Goal: Task Accomplishment & Management: Use online tool/utility

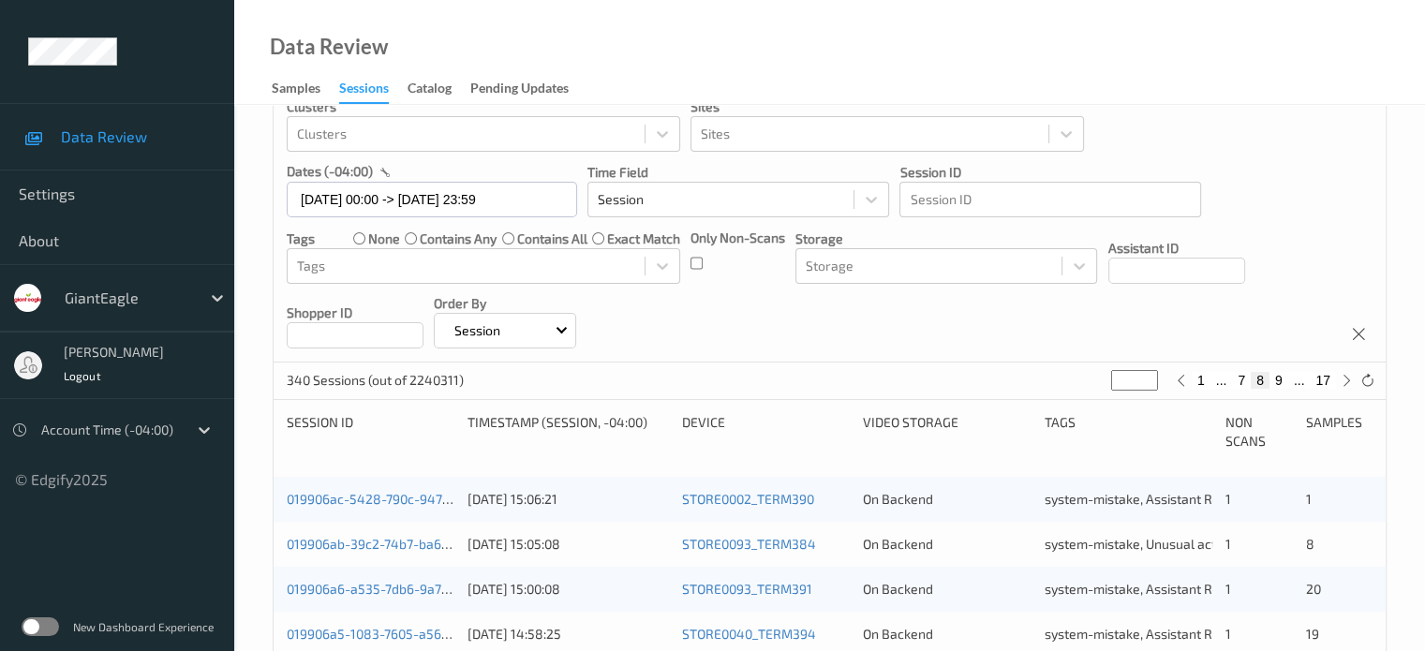
scroll to position [155, 0]
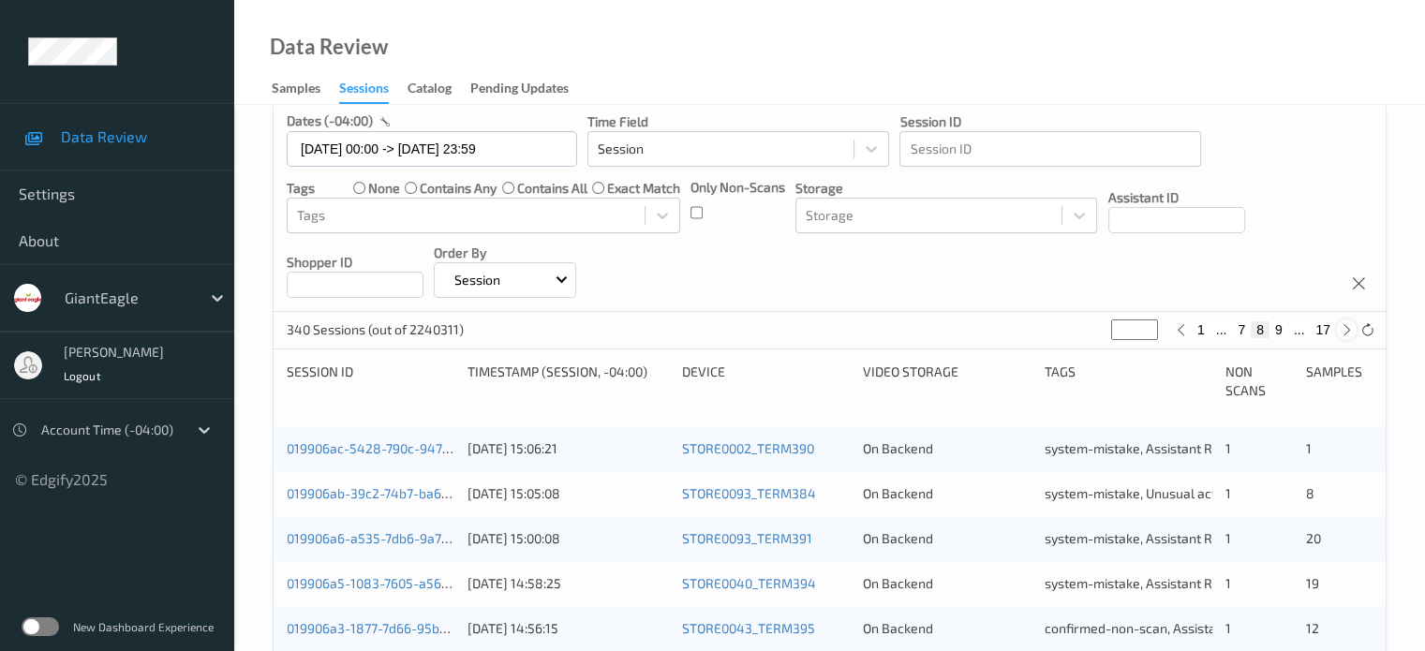
click at [1349, 330] on icon at bounding box center [1346, 330] width 14 height 14
type input "*"
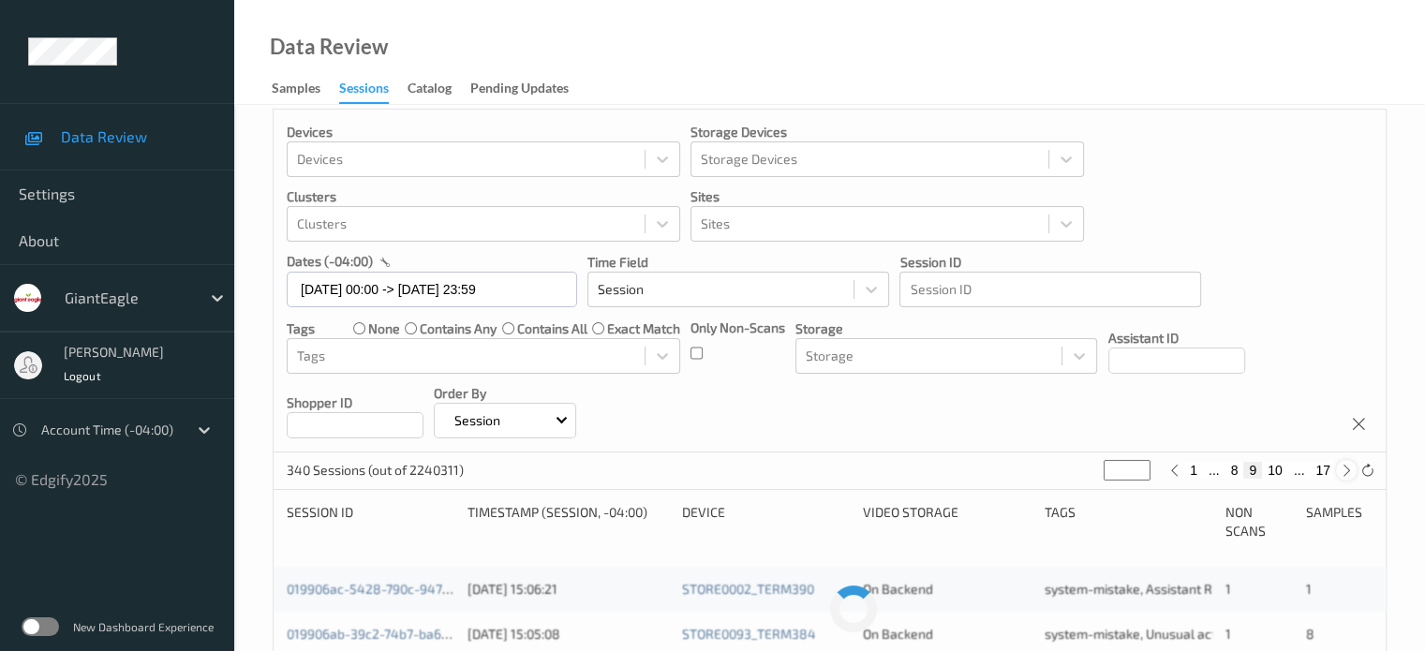
scroll to position [0, 0]
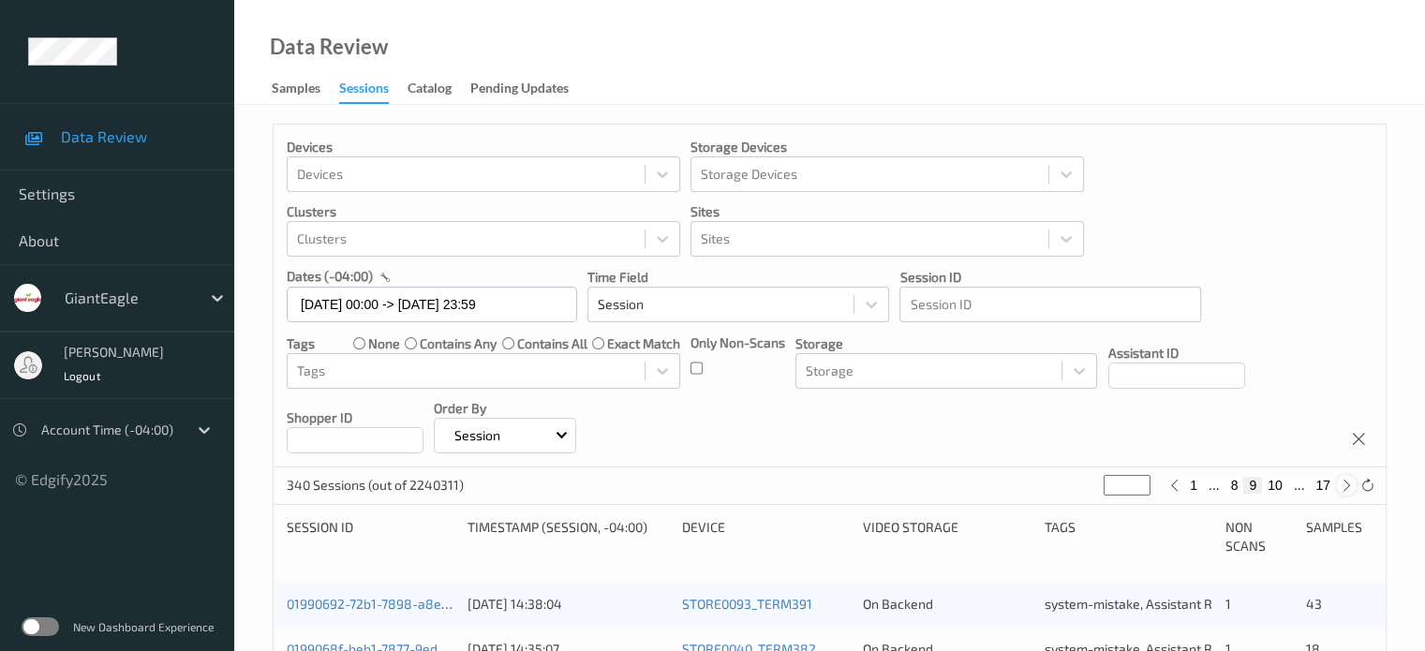
click at [1344, 486] on icon at bounding box center [1346, 486] width 14 height 14
type input "**"
click at [1344, 486] on icon at bounding box center [1346, 486] width 14 height 14
type input "**"
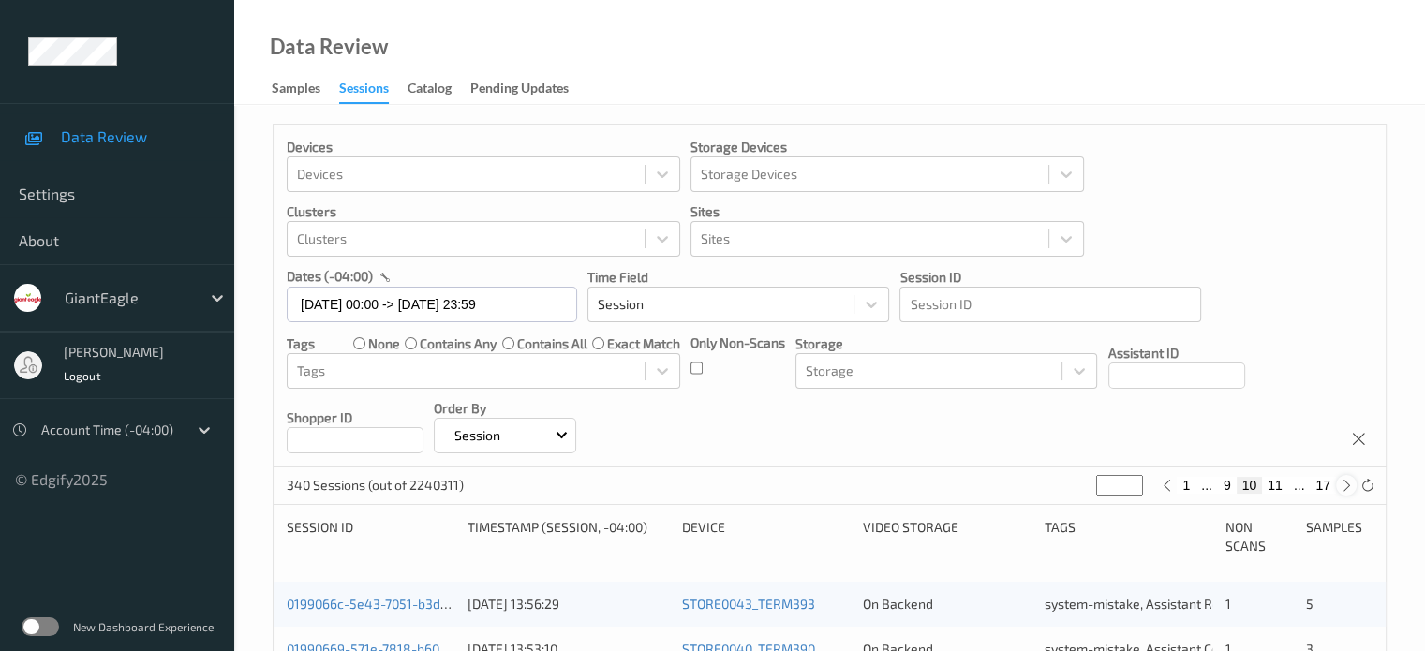
type input "**"
click at [1344, 486] on icon at bounding box center [1346, 486] width 14 height 14
type input "**"
click at [1344, 486] on icon at bounding box center [1346, 486] width 14 height 14
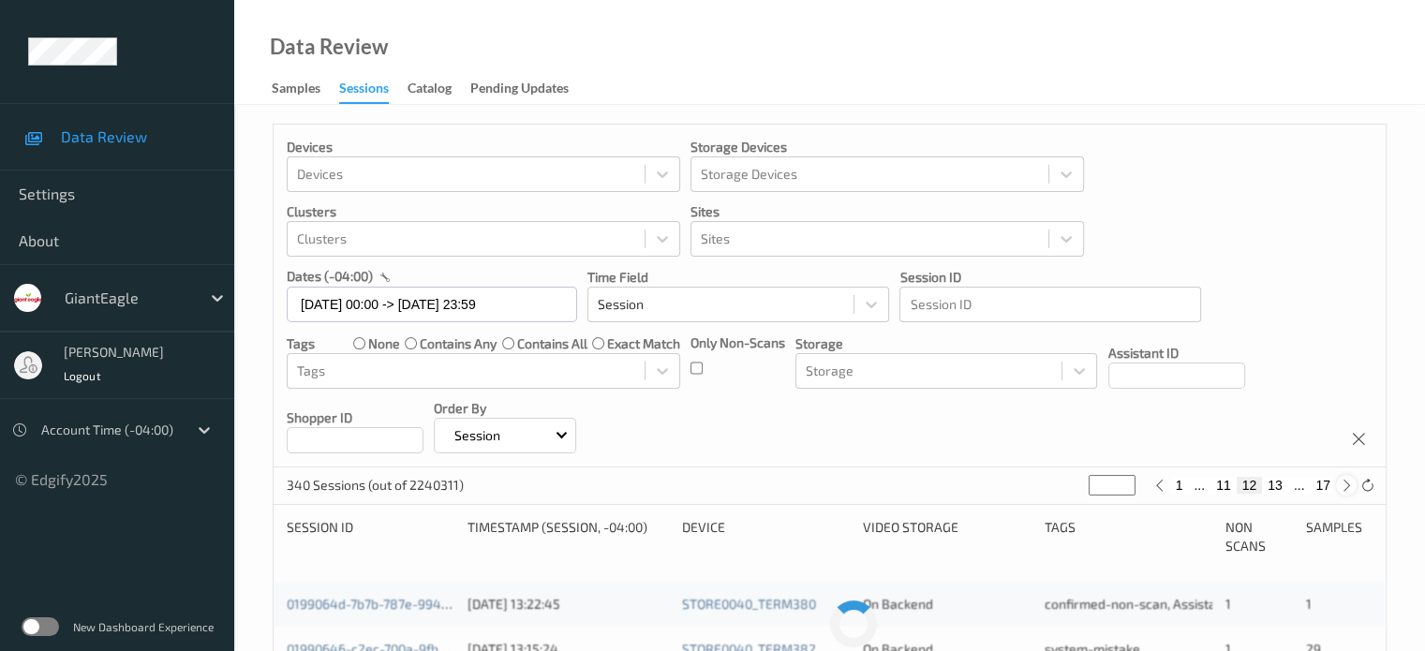
type input "**"
click at [1344, 486] on icon at bounding box center [1346, 486] width 14 height 14
type input "**"
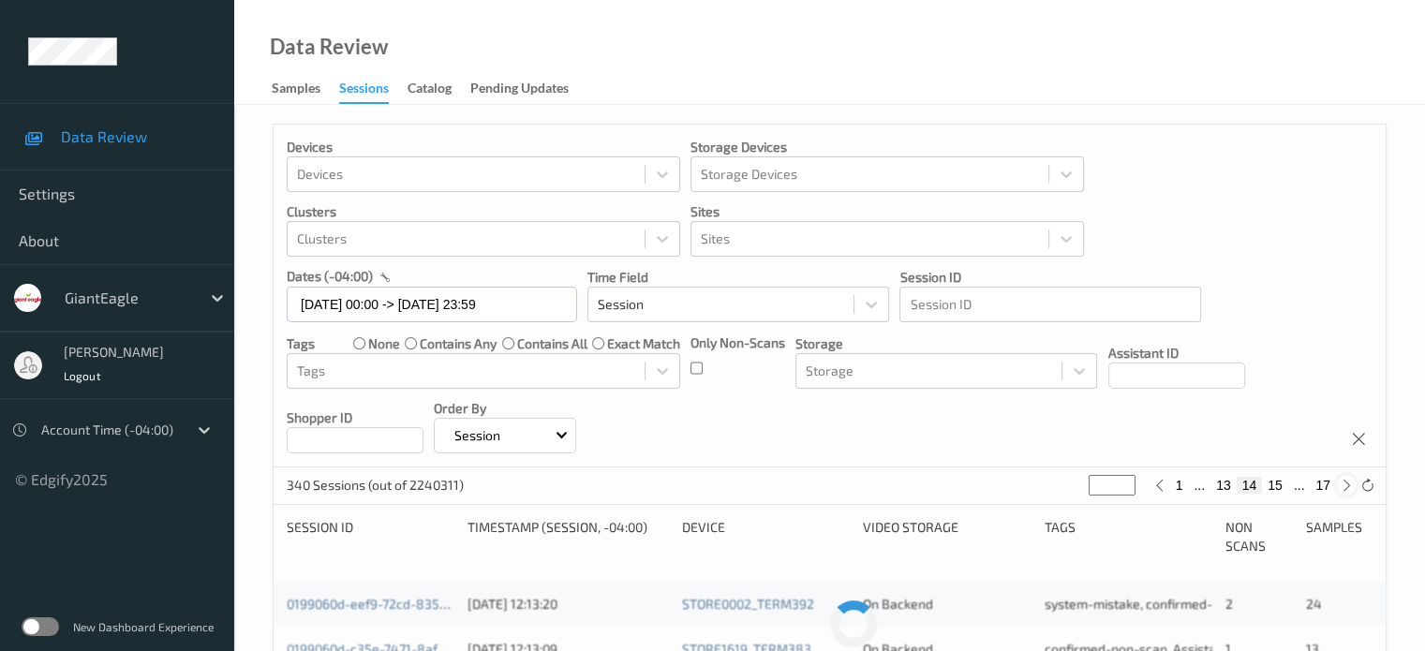
click at [1344, 486] on icon at bounding box center [1346, 486] width 14 height 14
type input "**"
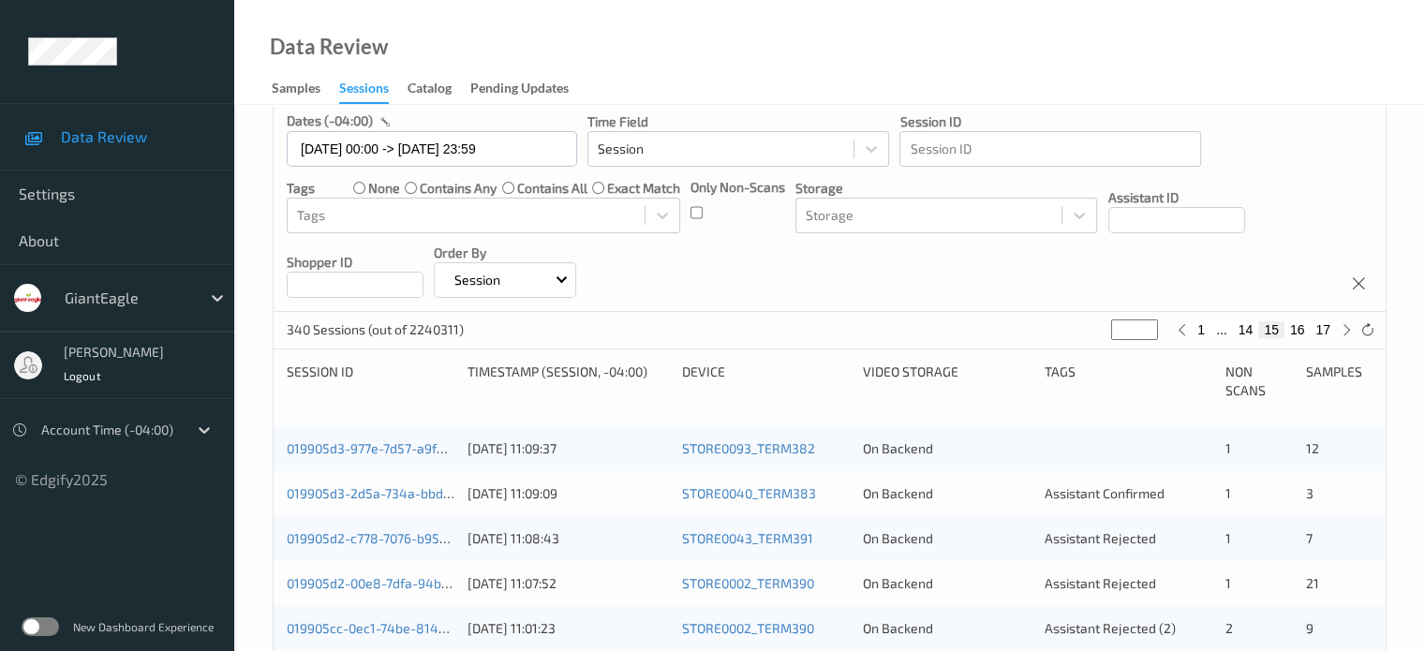
scroll to position [312, 0]
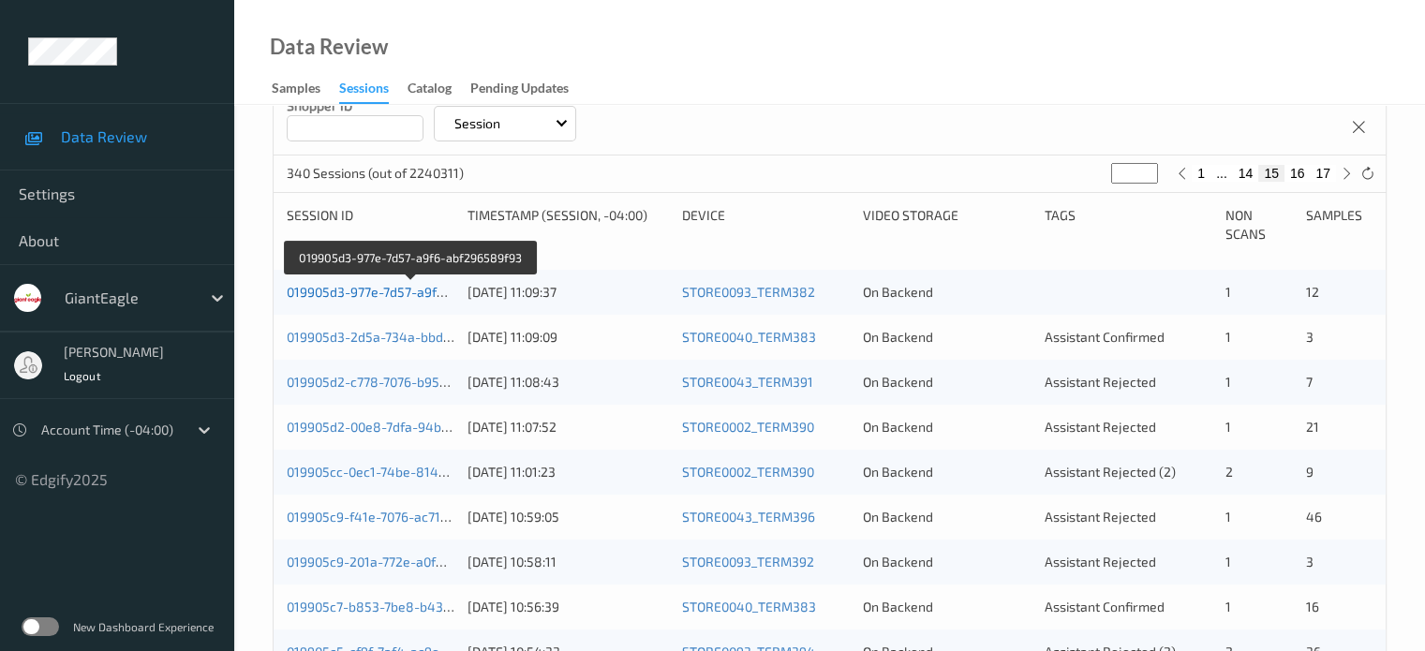
click at [380, 297] on link "019905d3-977e-7d57-a9f6-abf296589f93" at bounding box center [411, 292] width 248 height 16
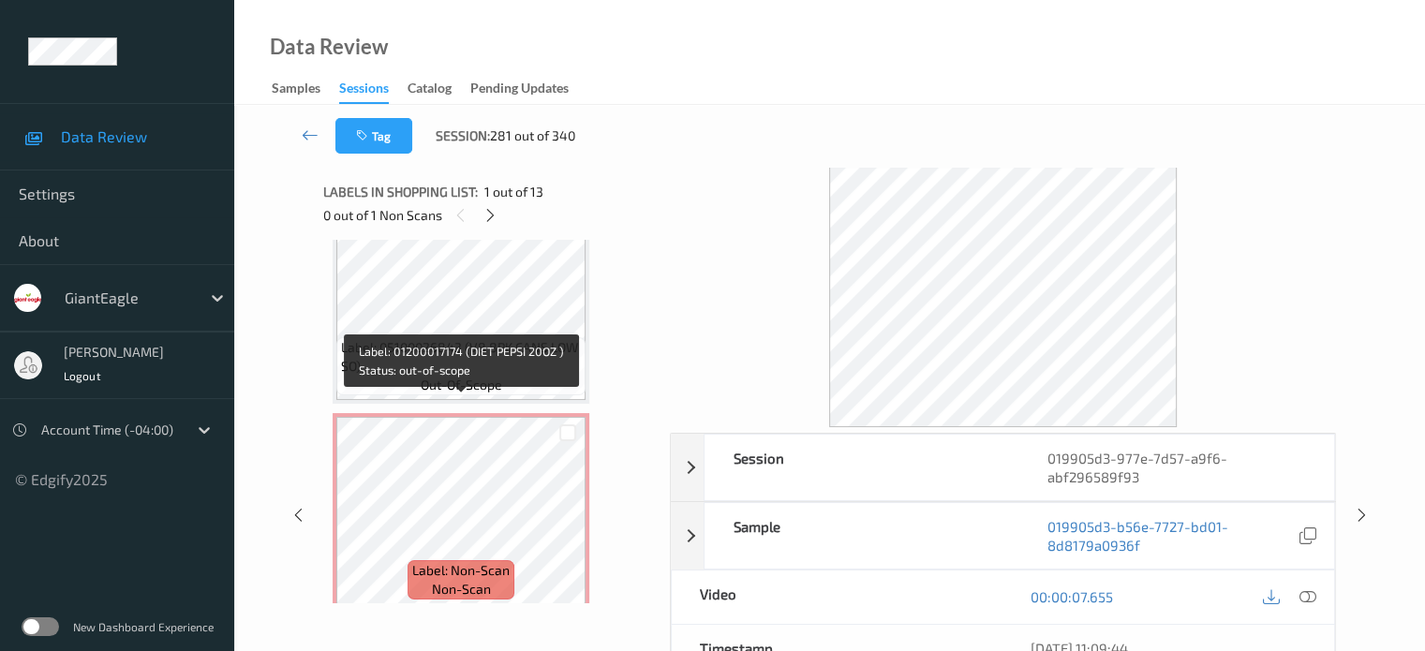
scroll to position [1092, 0]
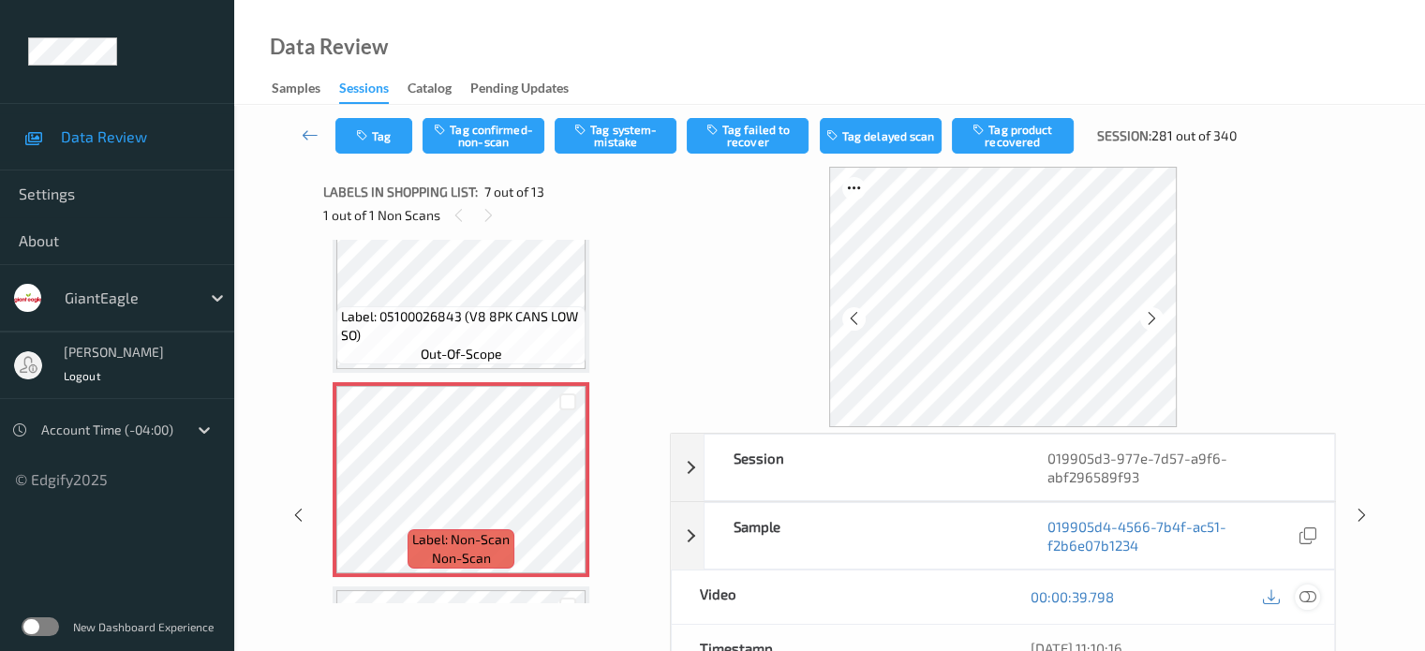
click at [1310, 598] on icon at bounding box center [1306, 596] width 17 height 17
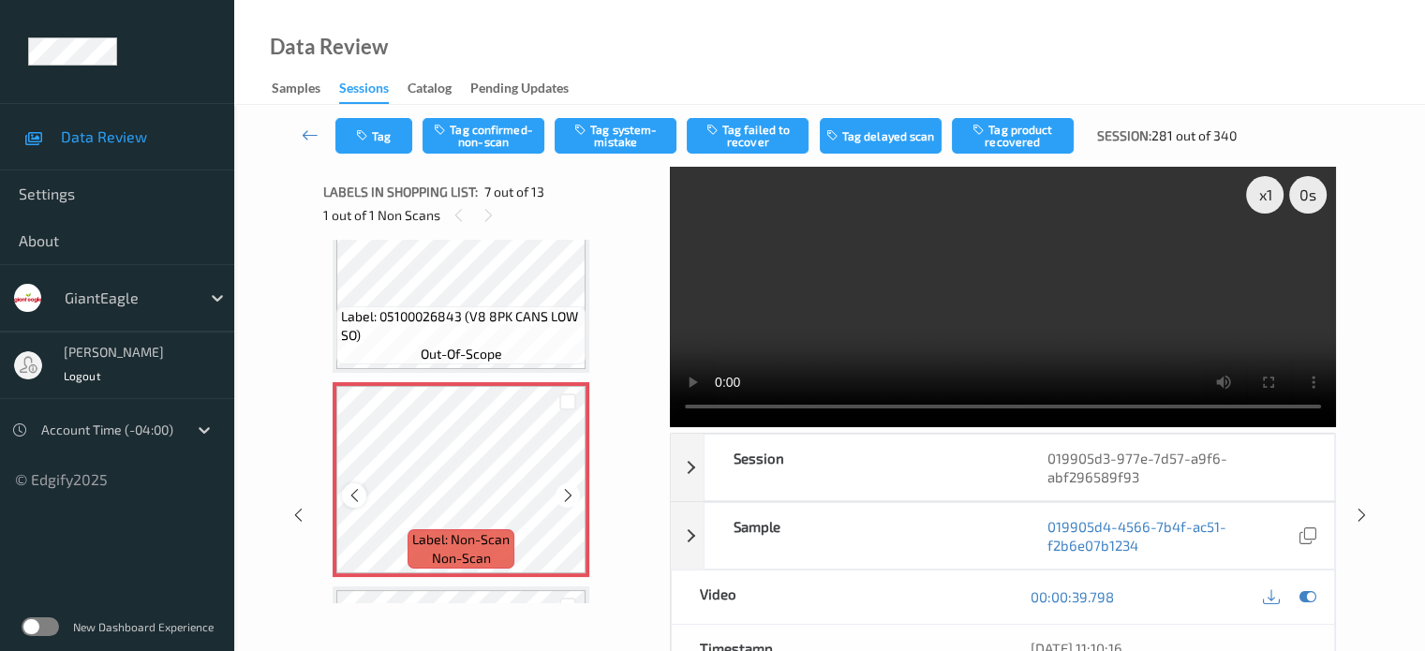
click at [357, 499] on icon at bounding box center [355, 495] width 16 height 17
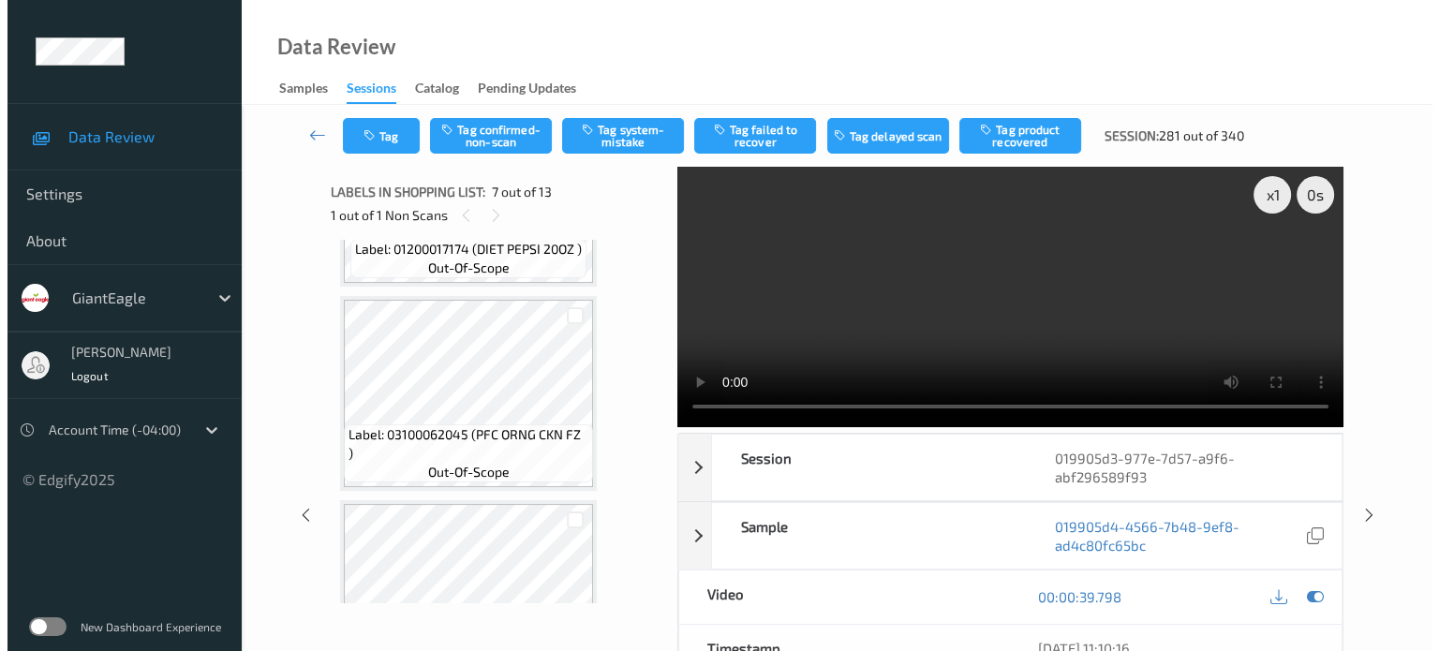
scroll to position [0, 0]
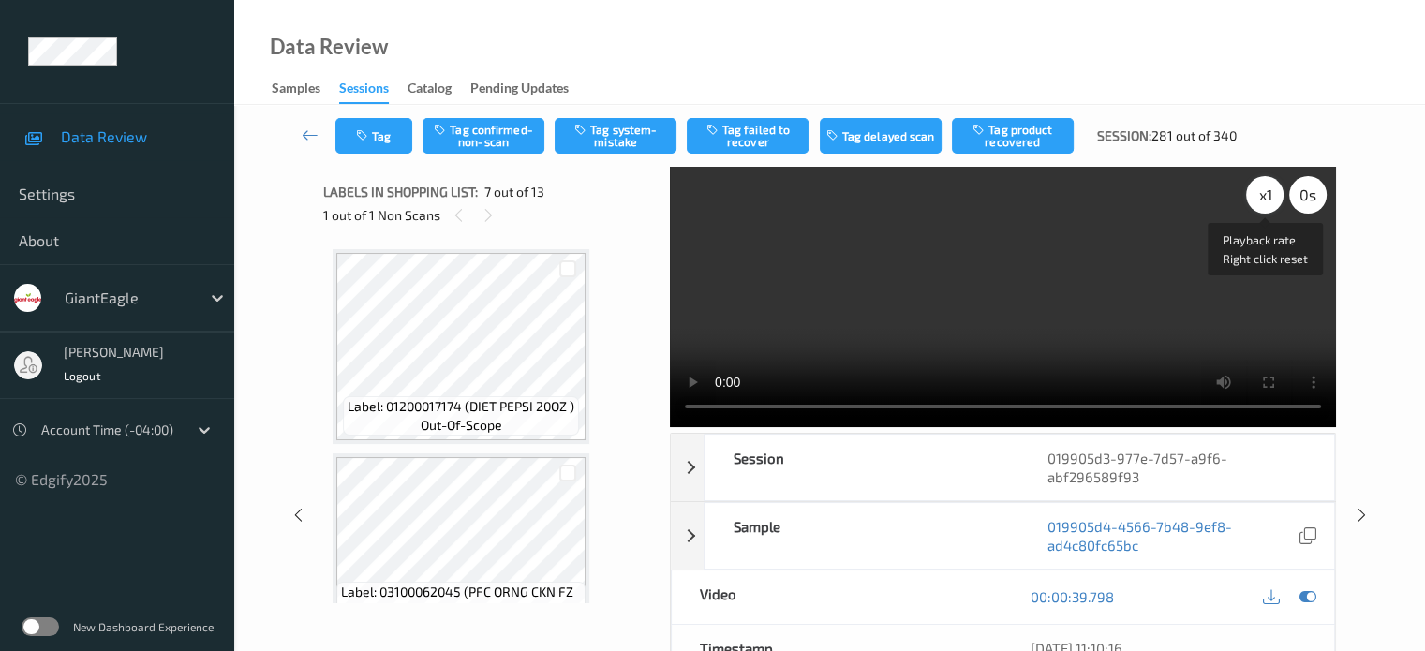
click at [1264, 194] on div "x 1" at bounding box center [1264, 194] width 37 height 37
click at [606, 141] on button "Tag system-mistake" at bounding box center [616, 136] width 122 height 36
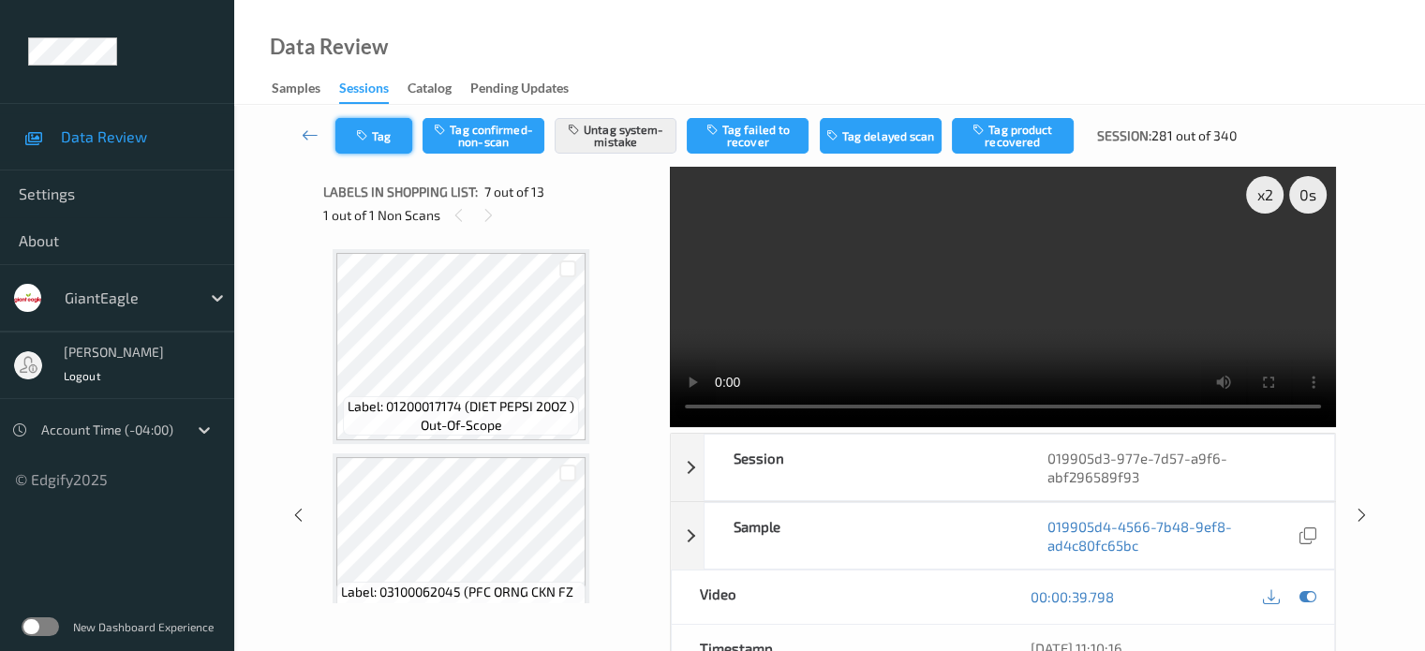
click at [375, 143] on button "Tag" at bounding box center [373, 136] width 77 height 36
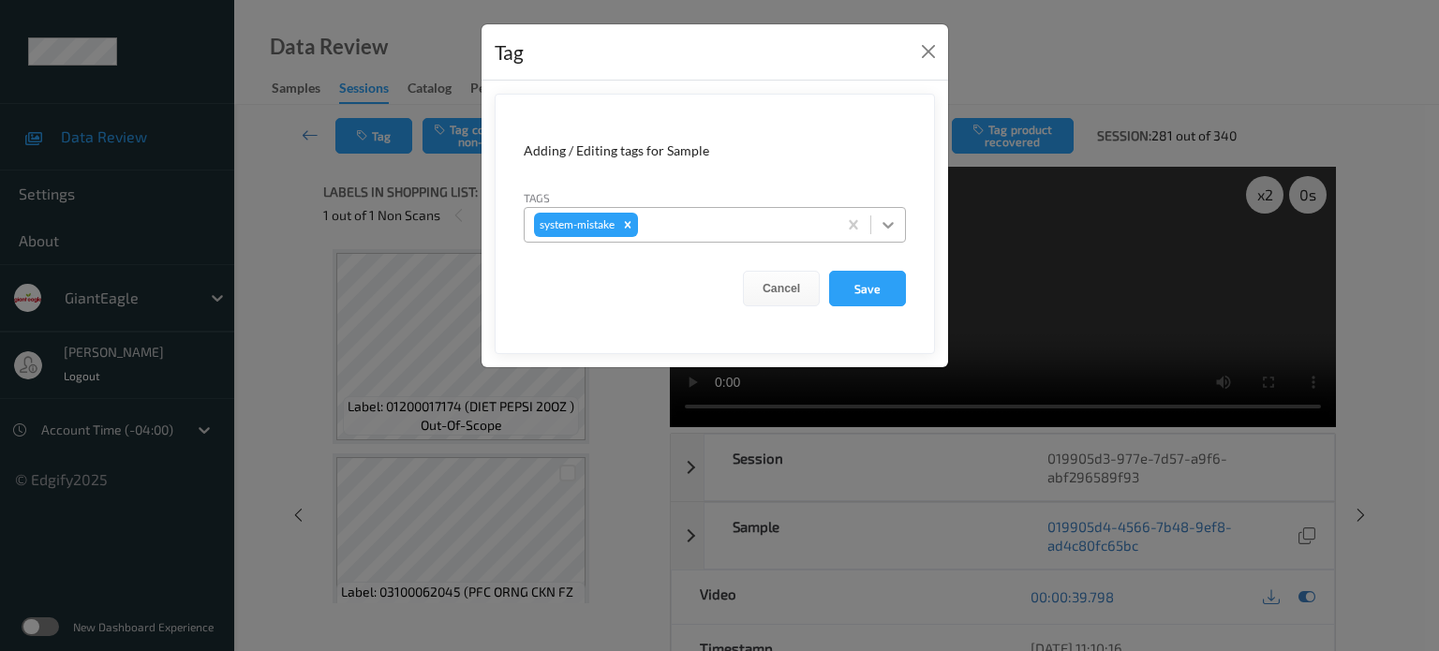
click at [885, 229] on icon at bounding box center [888, 224] width 19 height 19
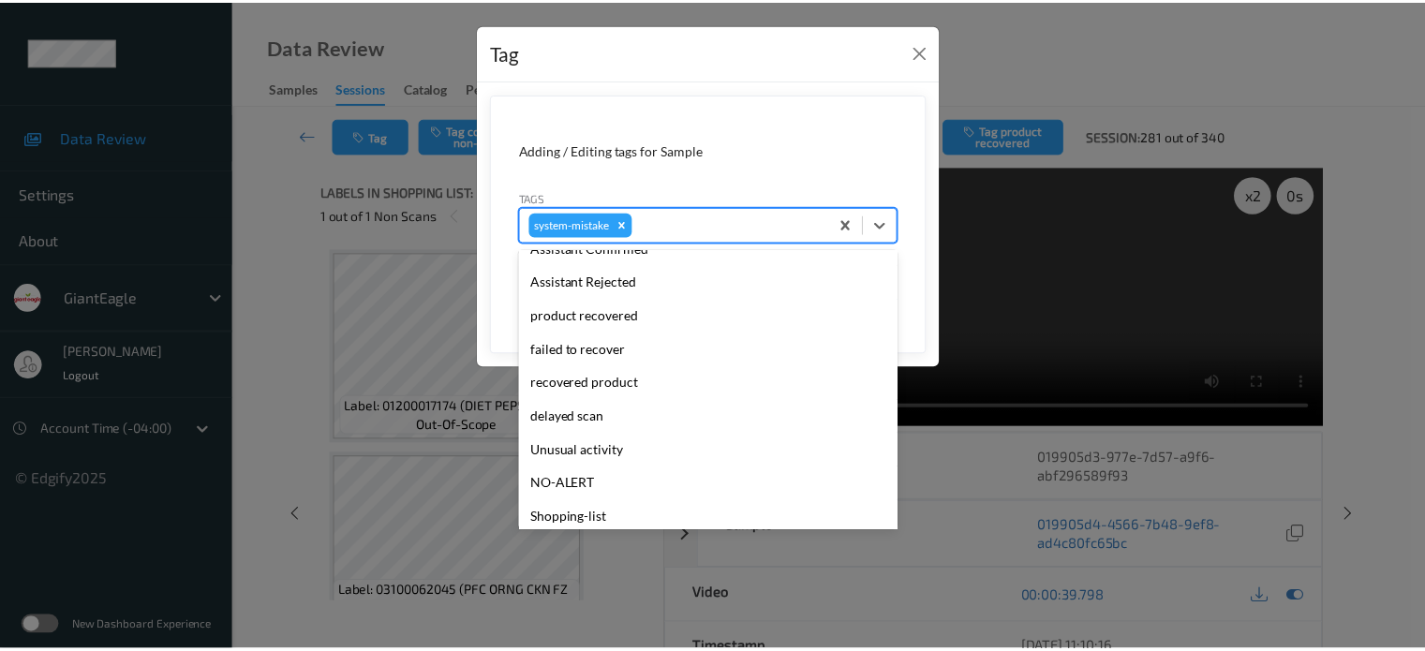
scroll to position [155, 0]
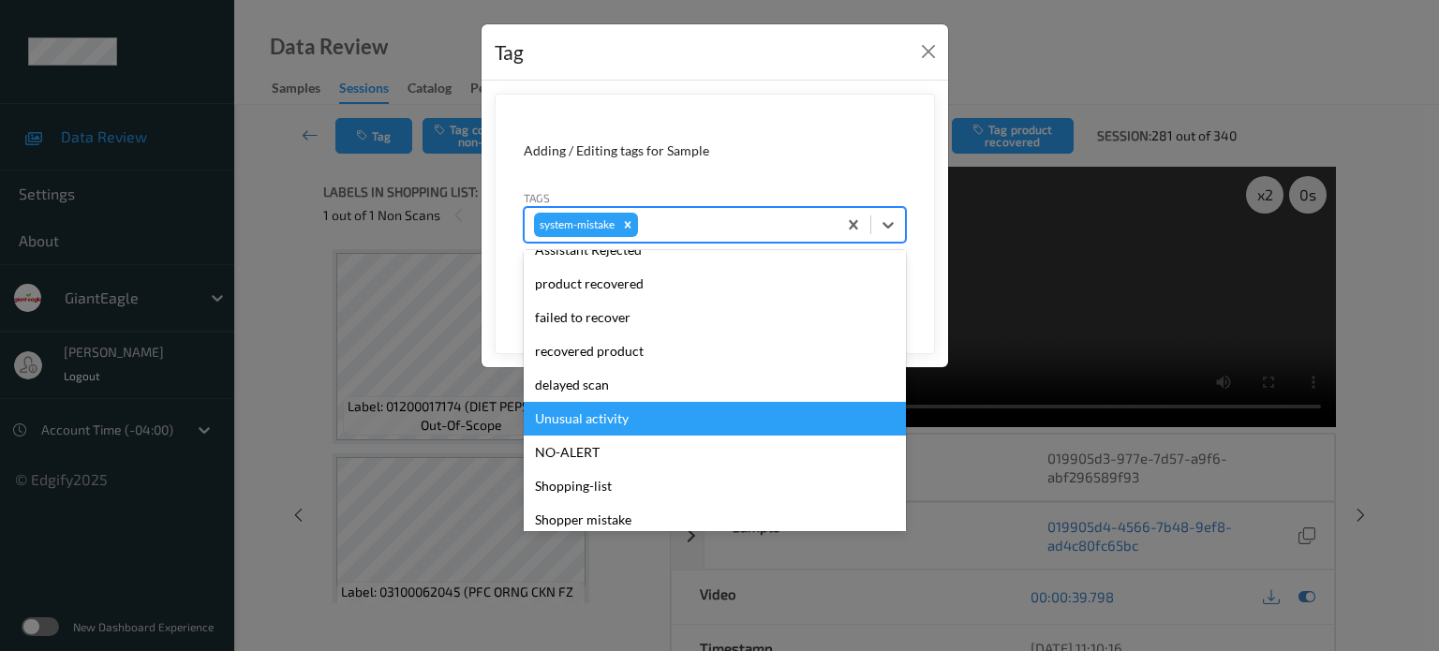
click at [595, 420] on div "Unusual activity" at bounding box center [715, 419] width 382 height 34
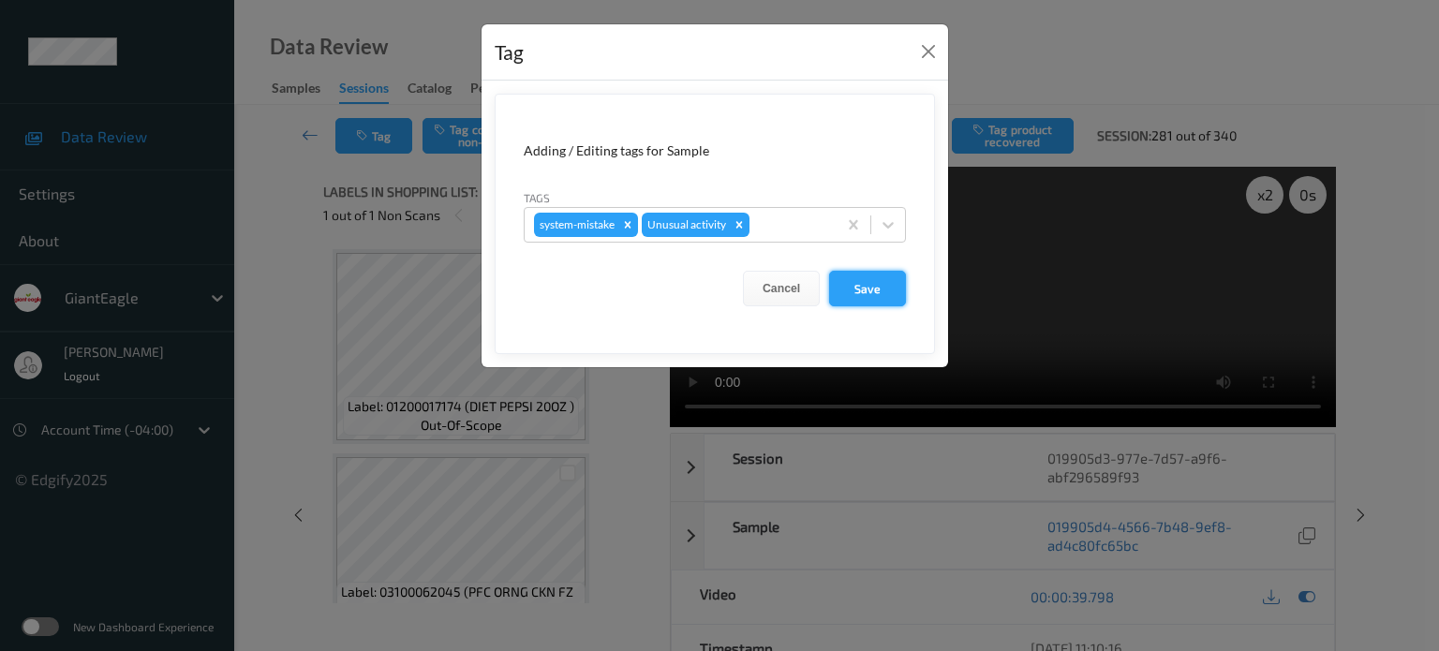
click at [873, 295] on button "Save" at bounding box center [867, 289] width 77 height 36
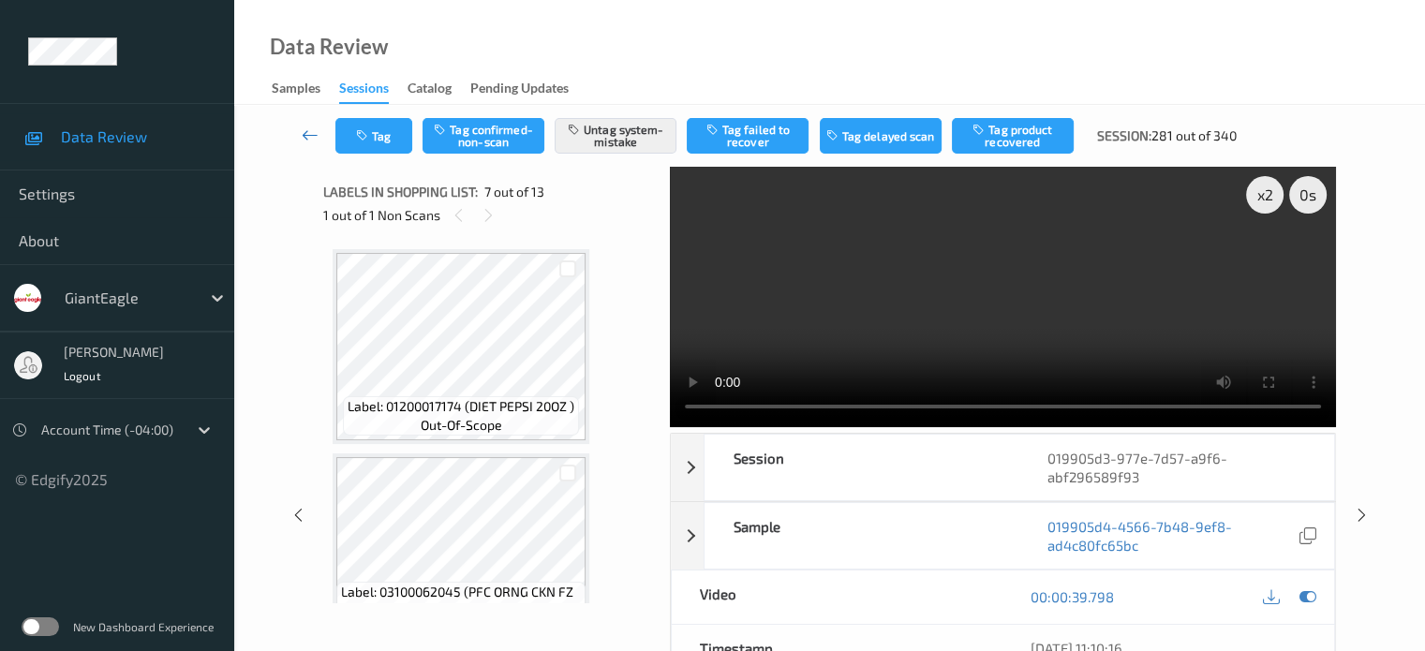
click at [303, 126] on icon at bounding box center [310, 135] width 17 height 19
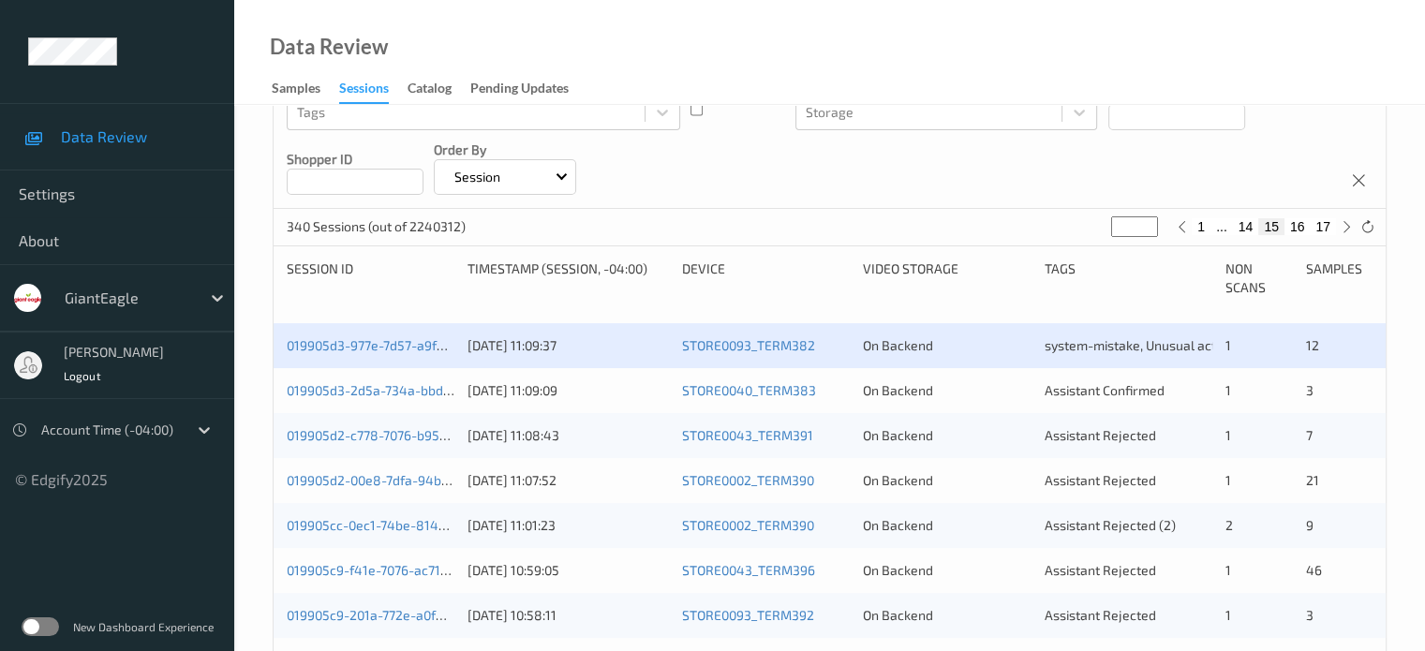
scroll to position [312, 0]
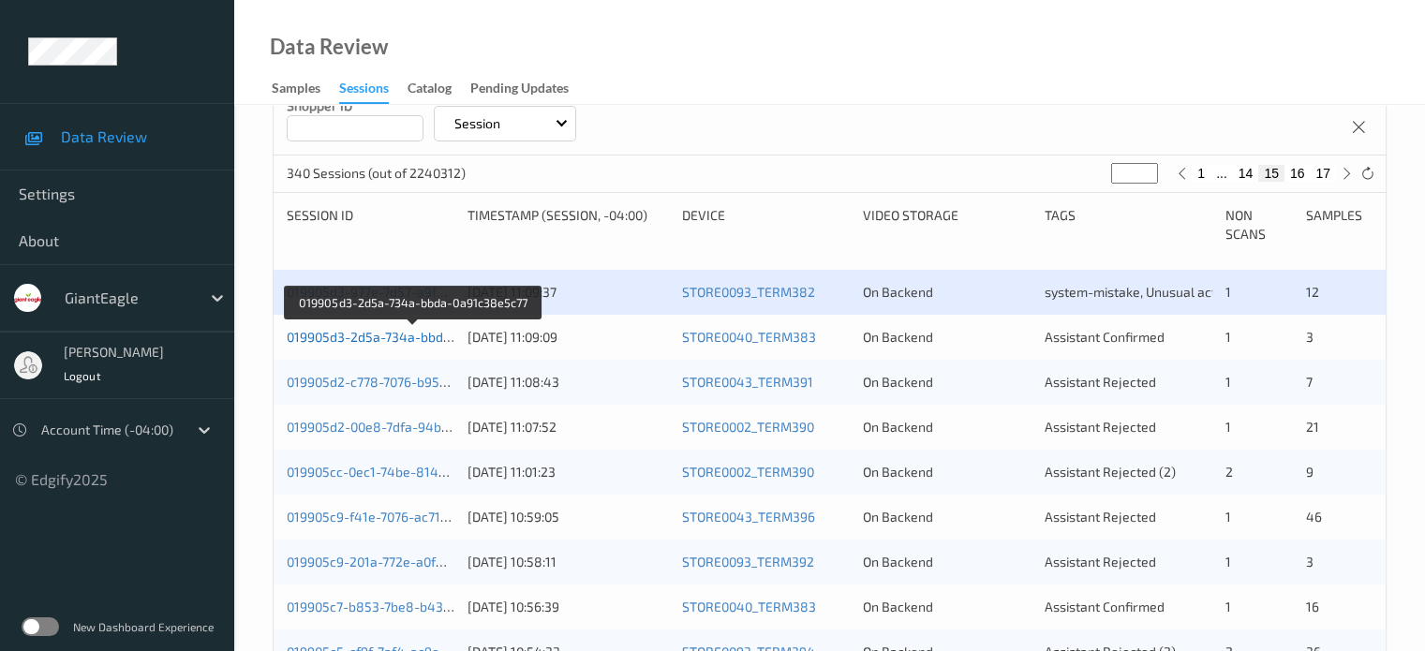
click at [356, 336] on link "019905d3-2d5a-734a-bbda-0a91c38e5c77" at bounding box center [414, 337] width 255 height 16
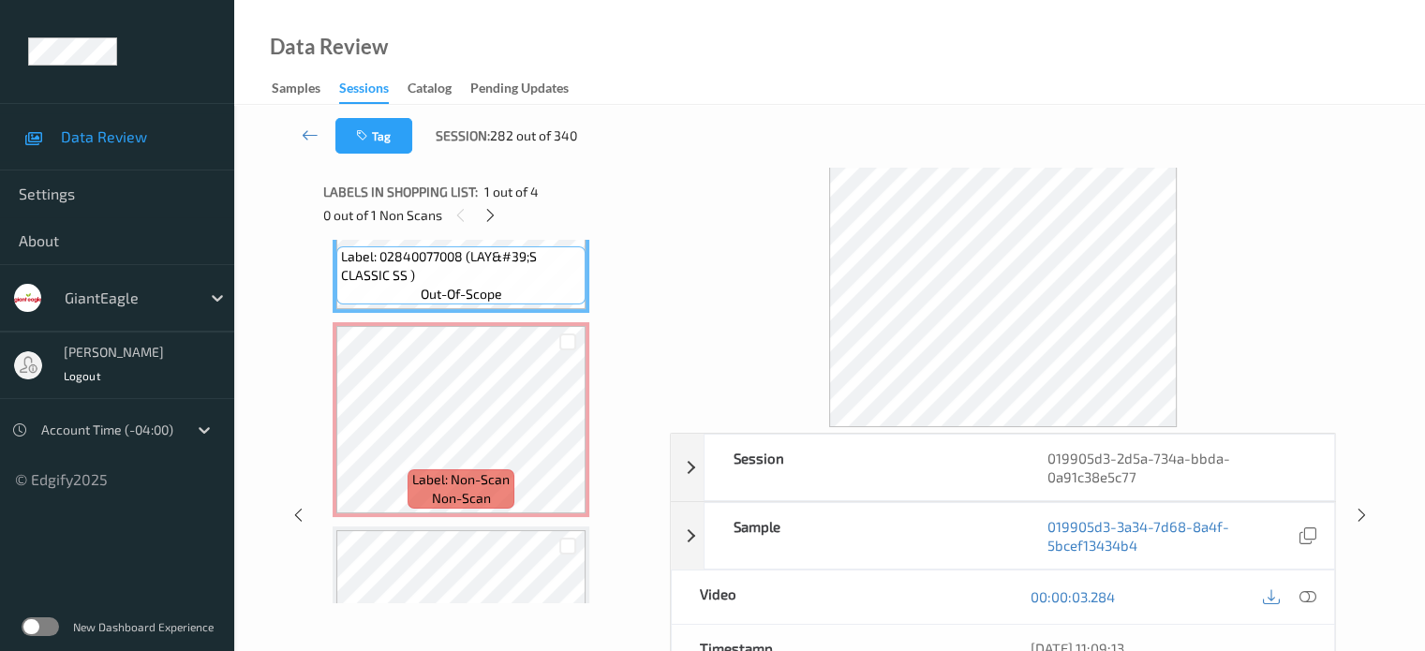
scroll to position [130, 0]
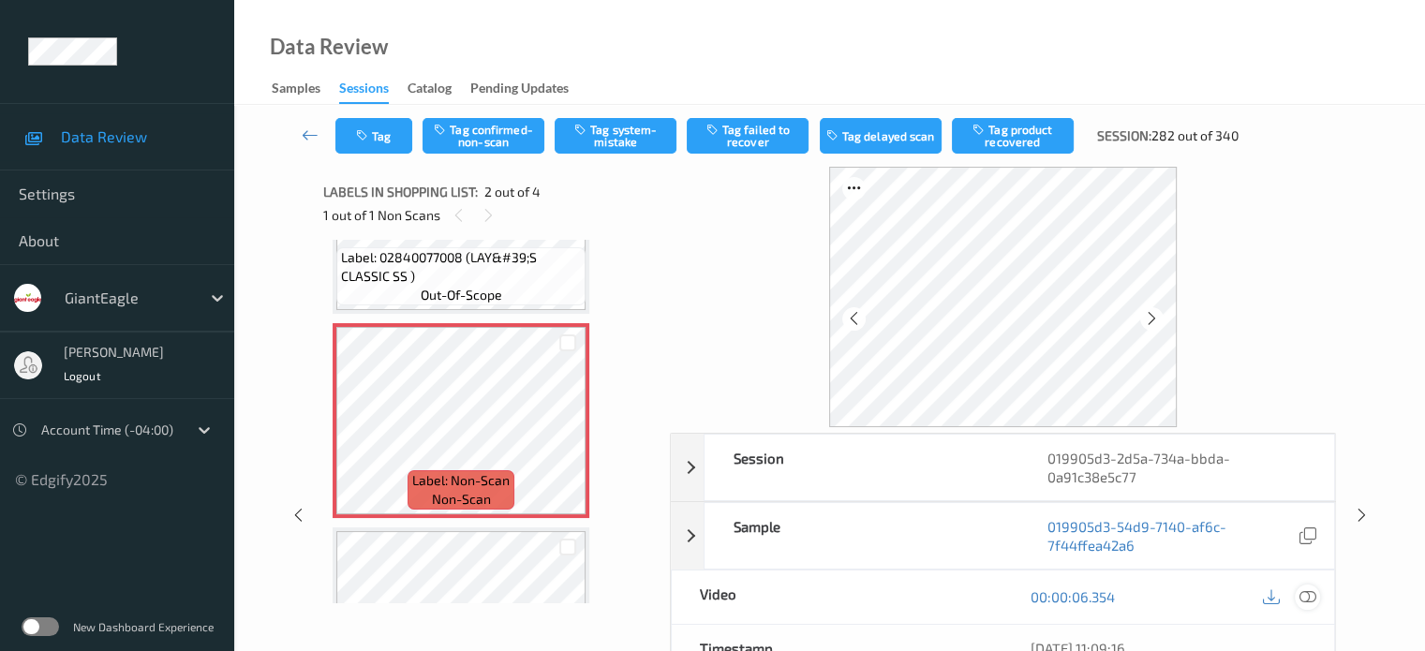
click at [1305, 589] on icon at bounding box center [1306, 596] width 17 height 17
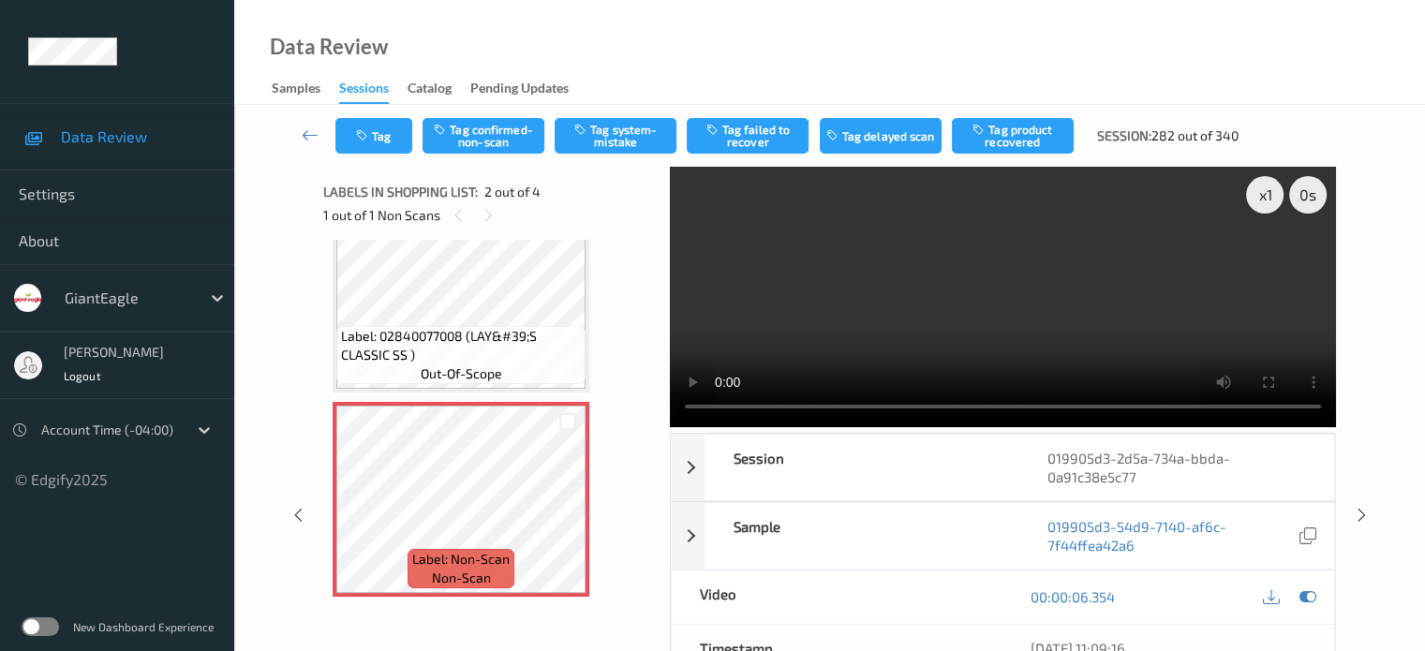
scroll to position [0, 0]
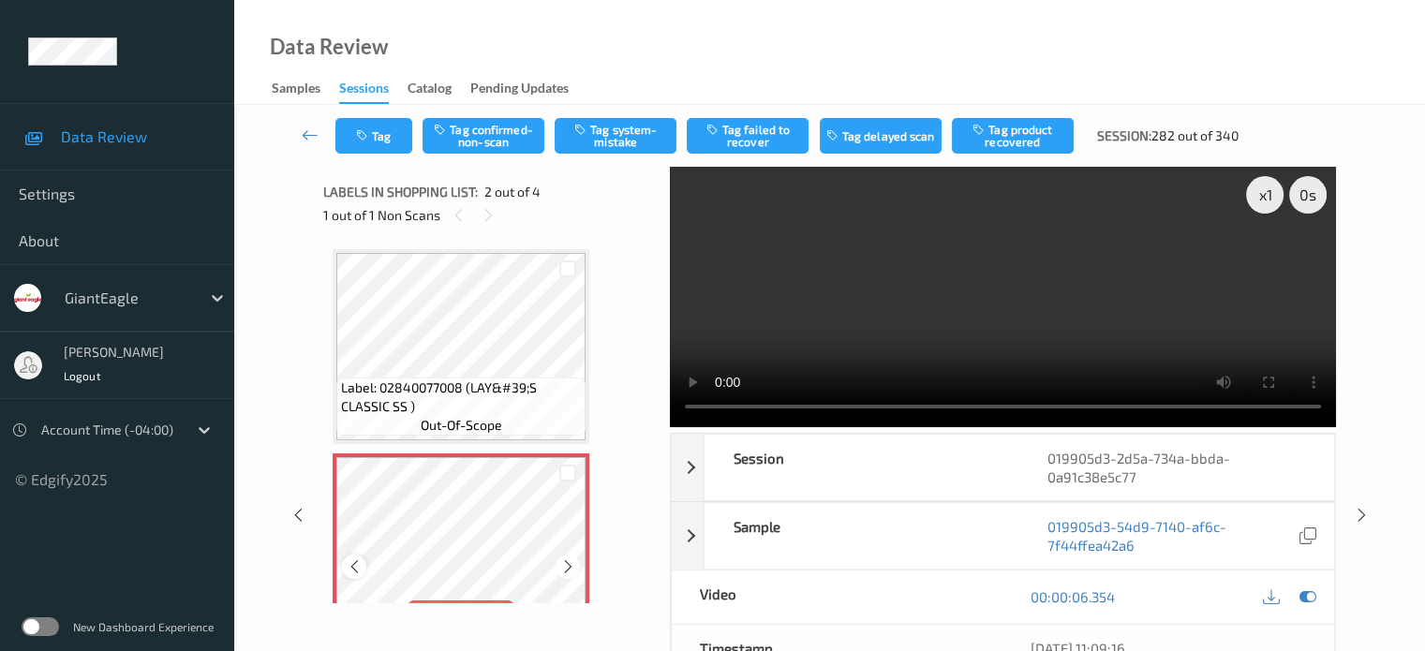
click at [356, 570] on icon at bounding box center [355, 566] width 16 height 17
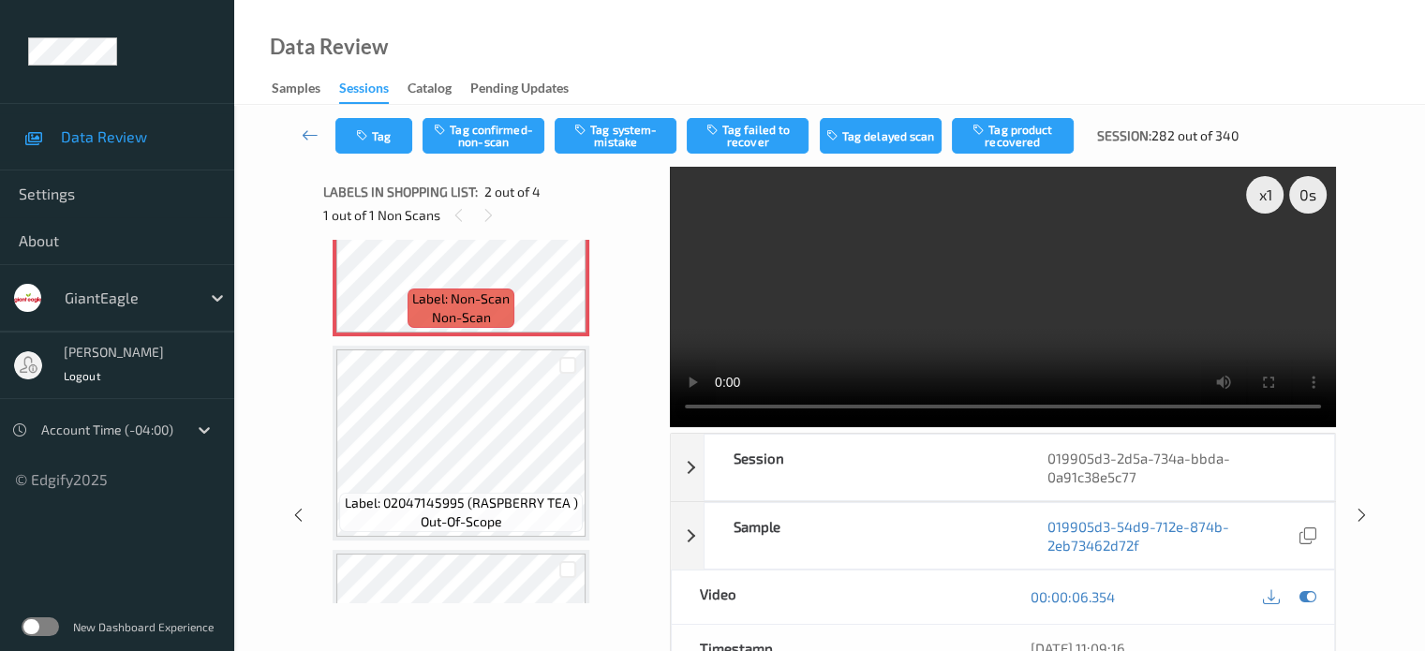
scroll to position [155, 0]
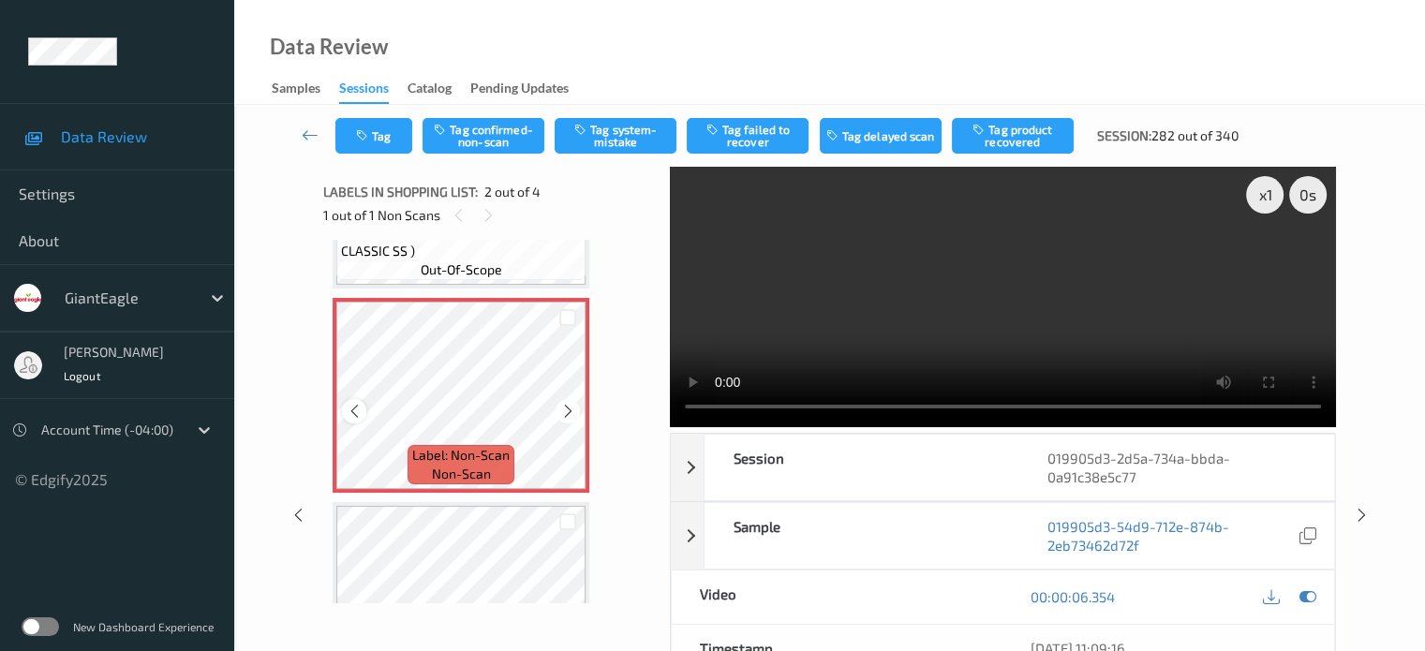
click at [355, 417] on icon at bounding box center [355, 411] width 16 height 17
click at [348, 415] on icon at bounding box center [355, 411] width 16 height 17
click at [352, 408] on icon at bounding box center [355, 411] width 16 height 17
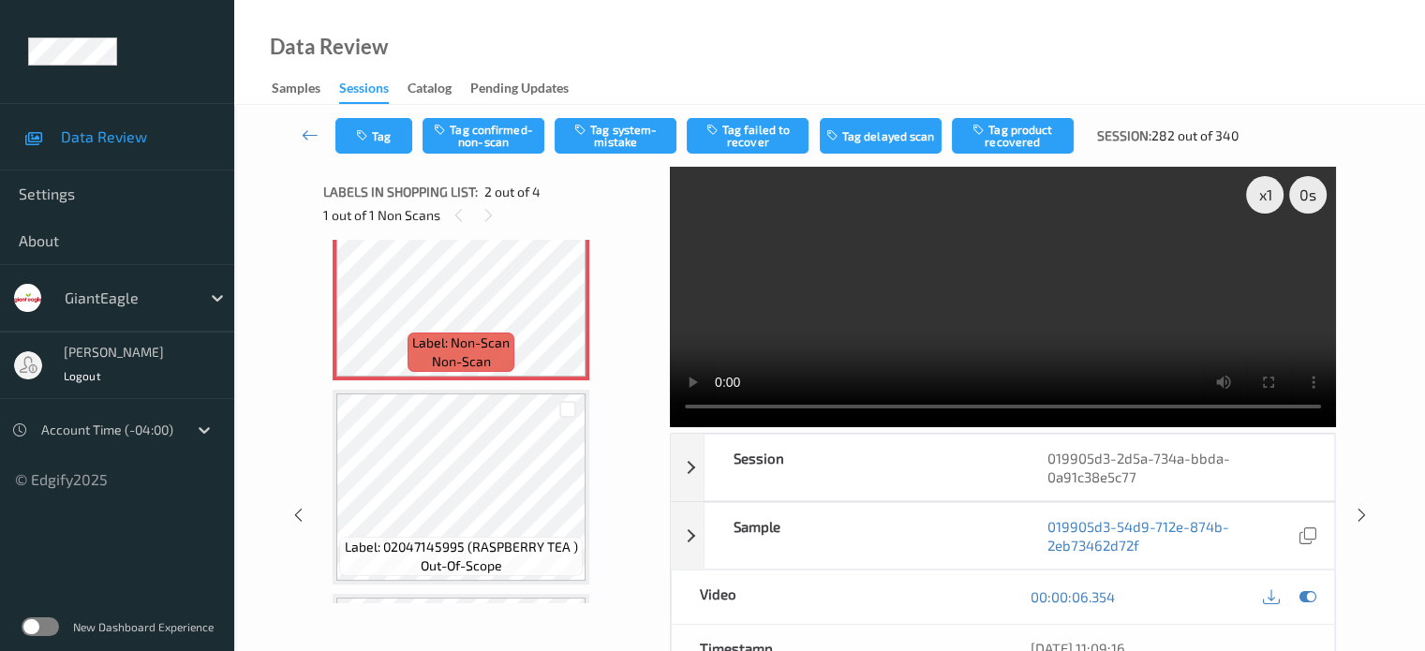
scroll to position [268, 0]
click at [1260, 198] on div "x 1" at bounding box center [1264, 194] width 37 height 37
click at [625, 133] on button "Tag system-mistake" at bounding box center [616, 136] width 122 height 36
click at [377, 131] on button "Tag" at bounding box center [373, 136] width 77 height 36
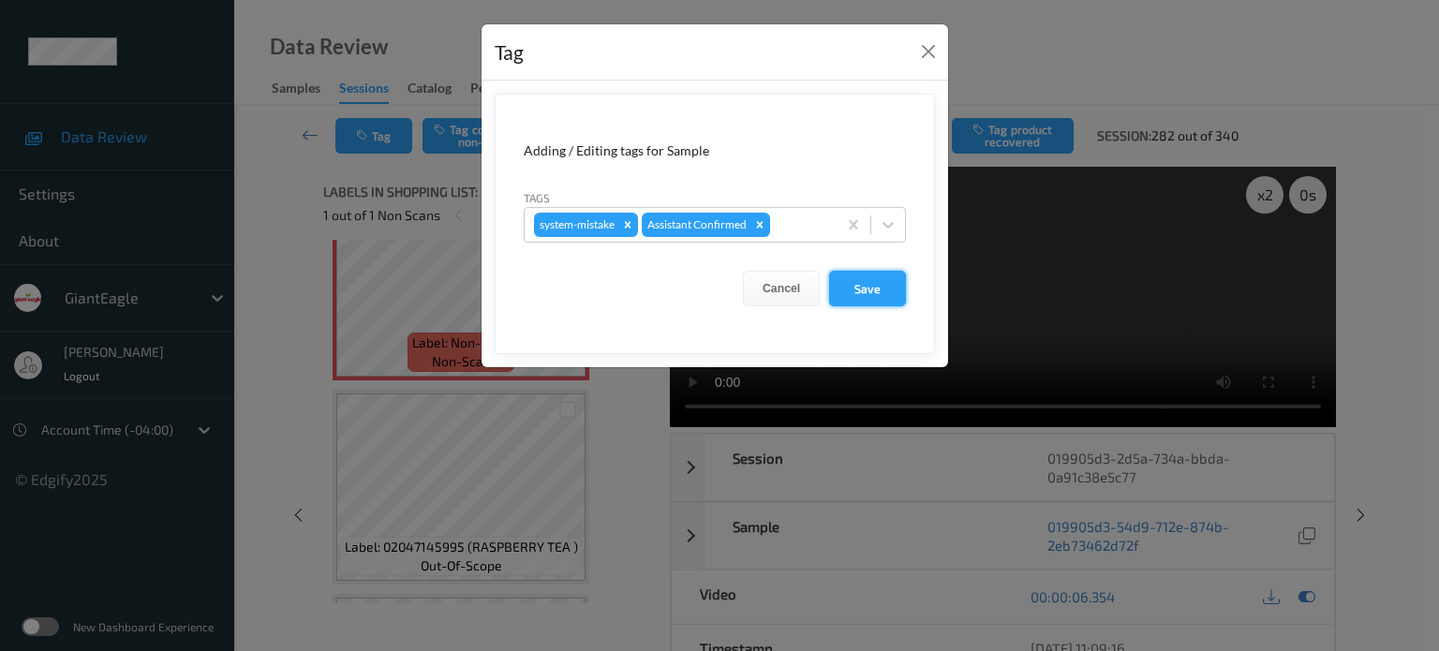
click at [868, 287] on button "Save" at bounding box center [867, 289] width 77 height 36
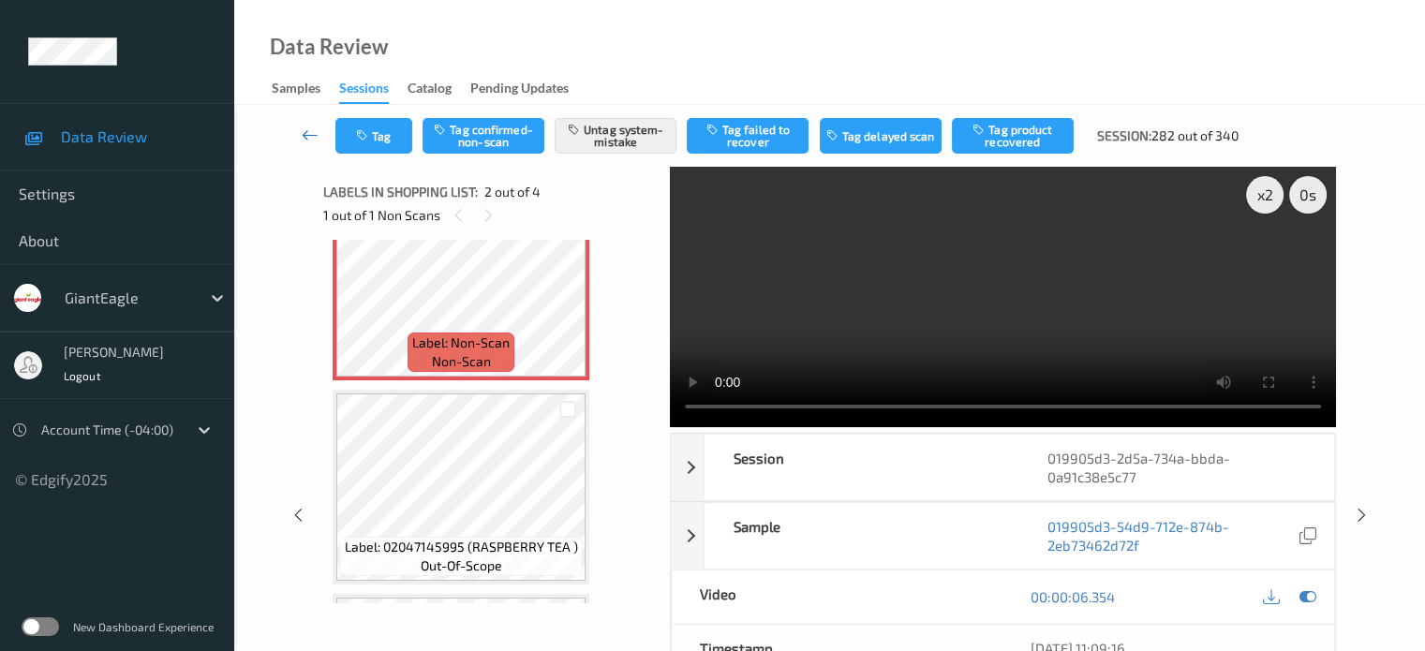
click at [310, 130] on icon at bounding box center [310, 135] width 17 height 19
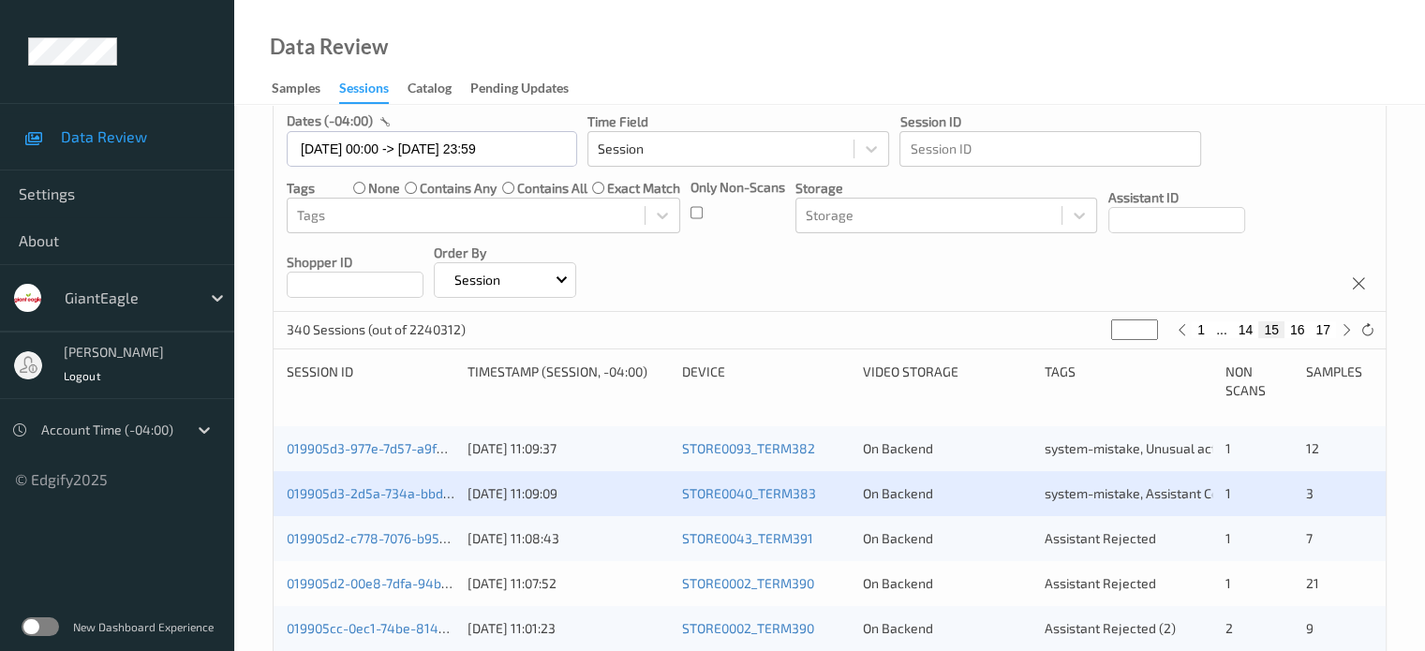
scroll to position [312, 0]
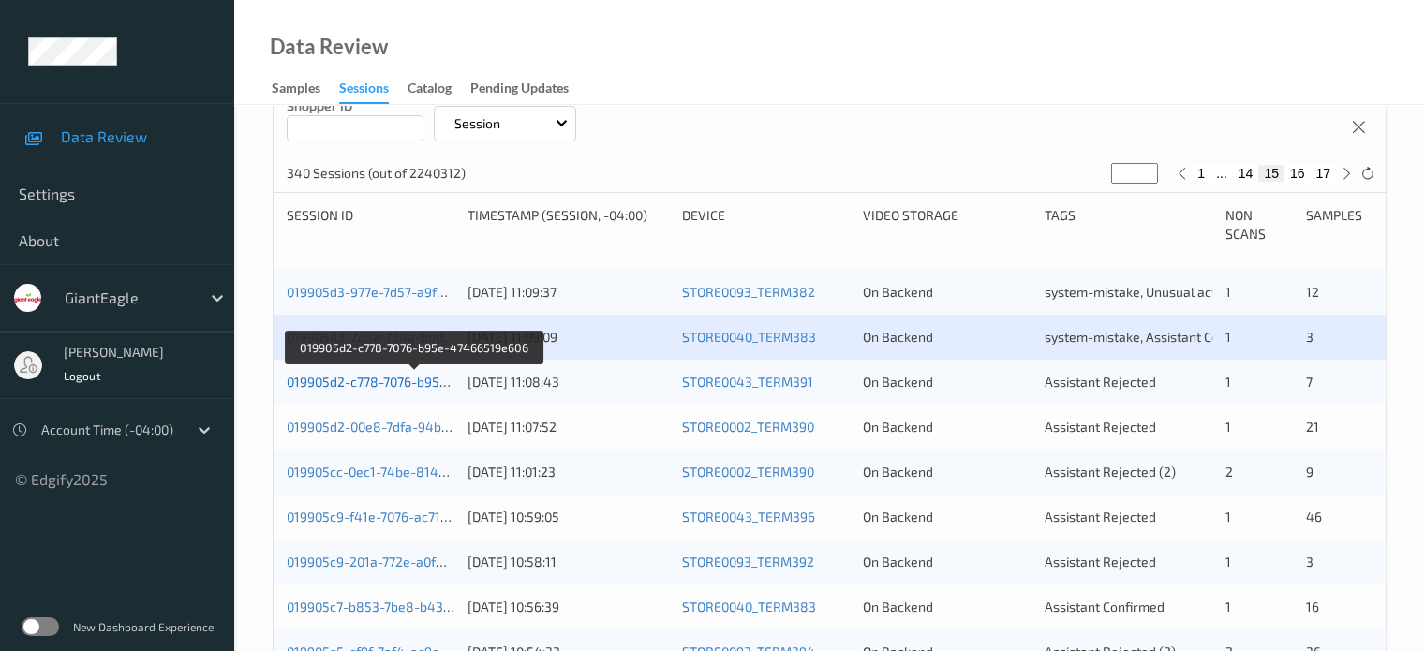
click at [384, 379] on link "019905d2-c778-7076-b95e-47466519e606" at bounding box center [414, 382] width 255 height 16
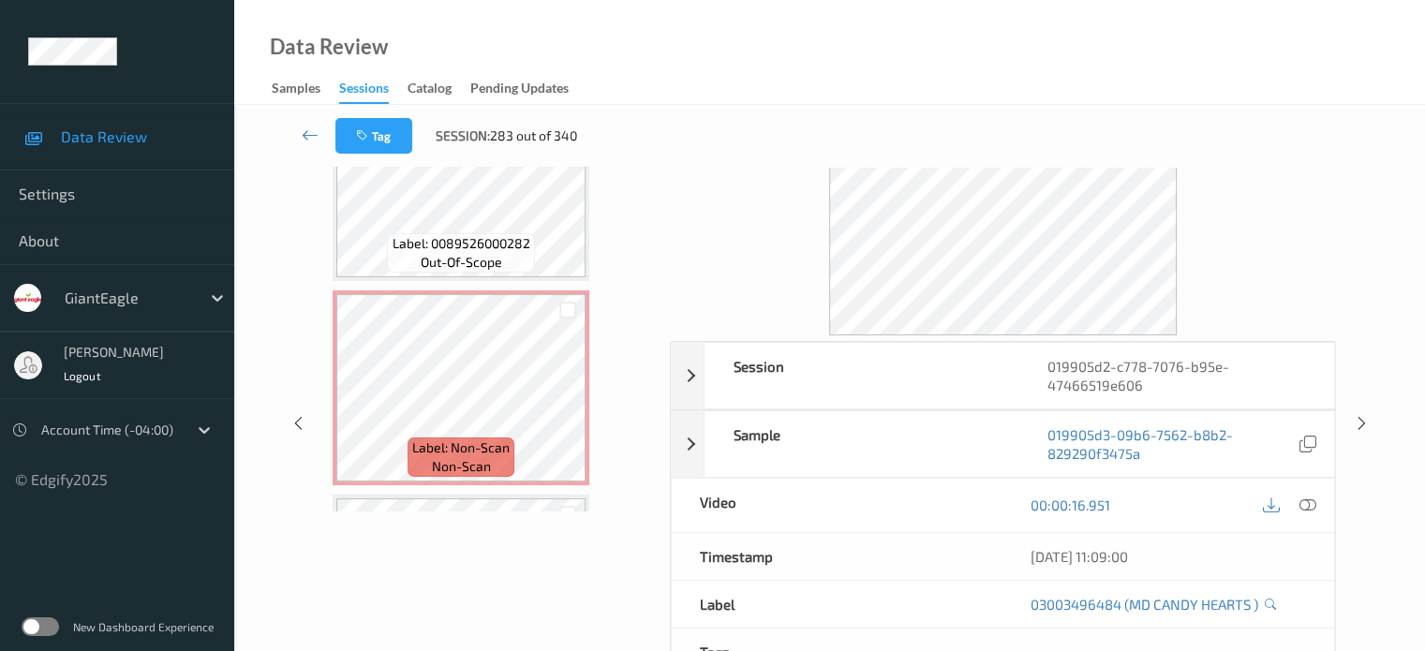
scroll to position [312, 0]
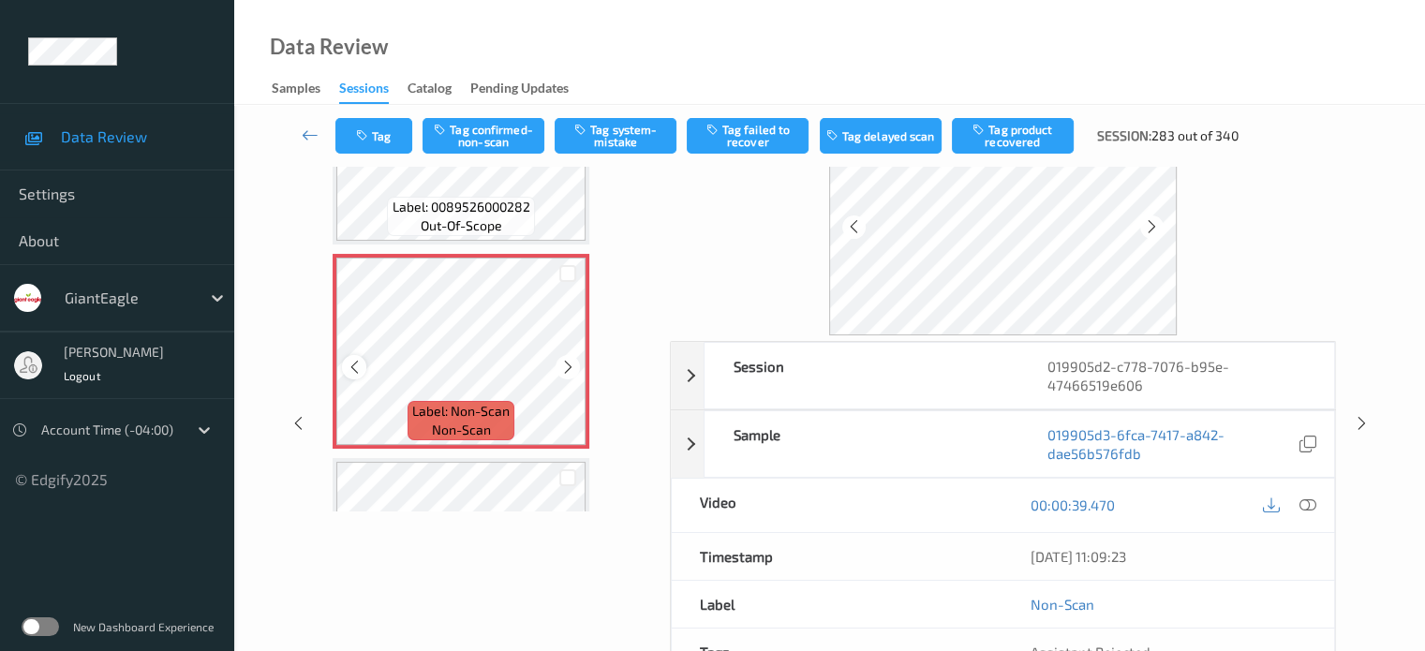
click at [361, 369] on icon at bounding box center [355, 367] width 16 height 17
click at [1310, 501] on icon at bounding box center [1306, 504] width 17 height 17
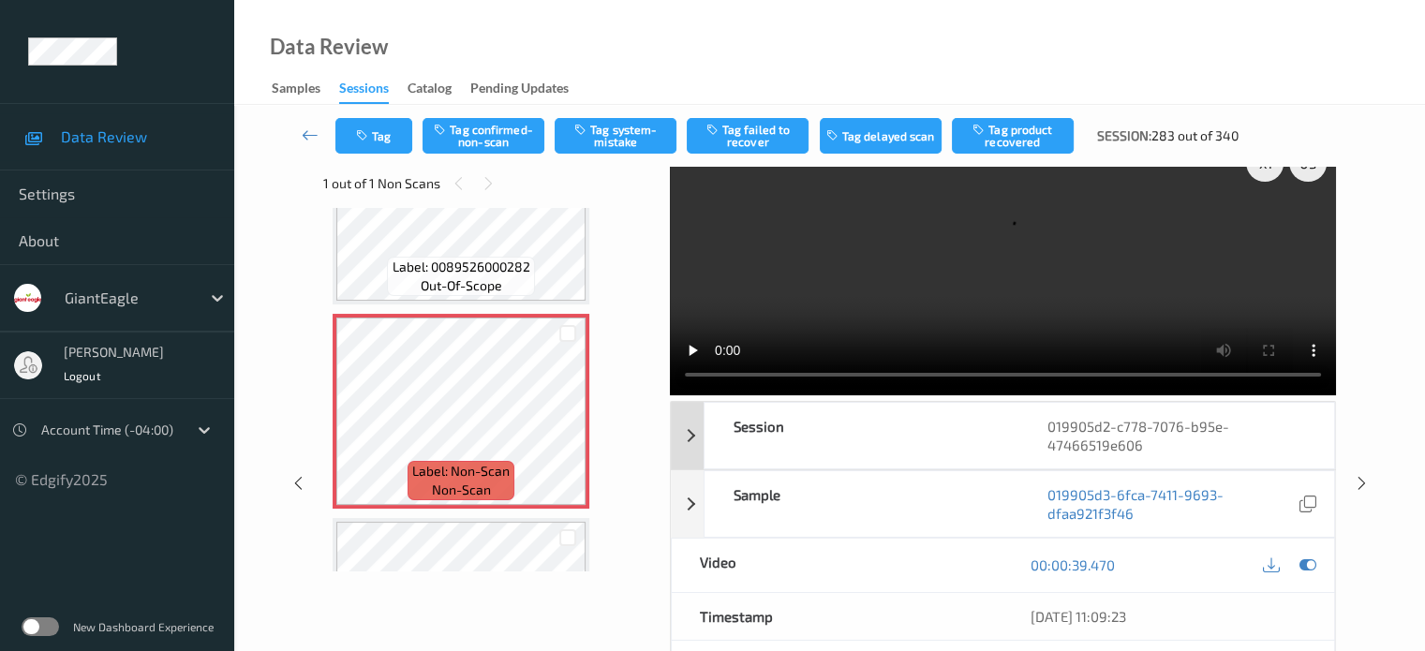
scroll to position [0, 0]
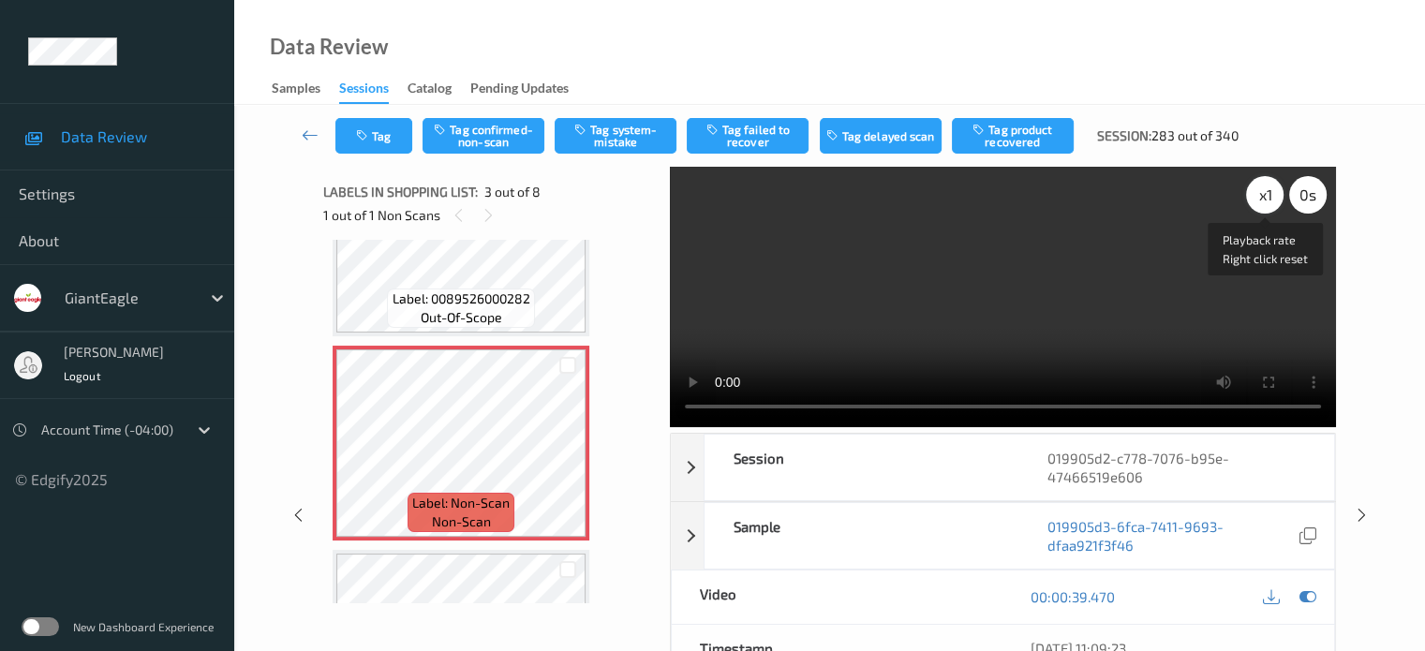
click at [1268, 193] on div "x 1" at bounding box center [1264, 194] width 37 height 37
click at [609, 142] on button "Tag system-mistake" at bounding box center [616, 136] width 122 height 36
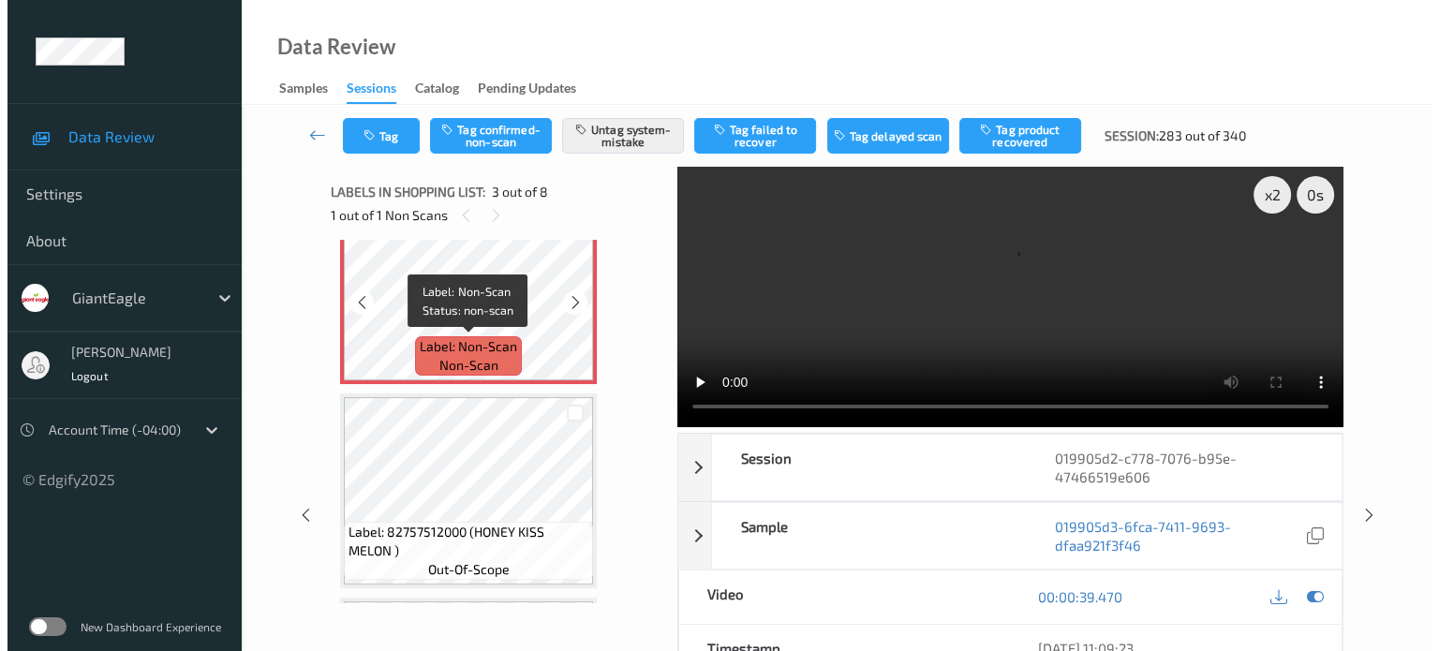
scroll to position [312, 0]
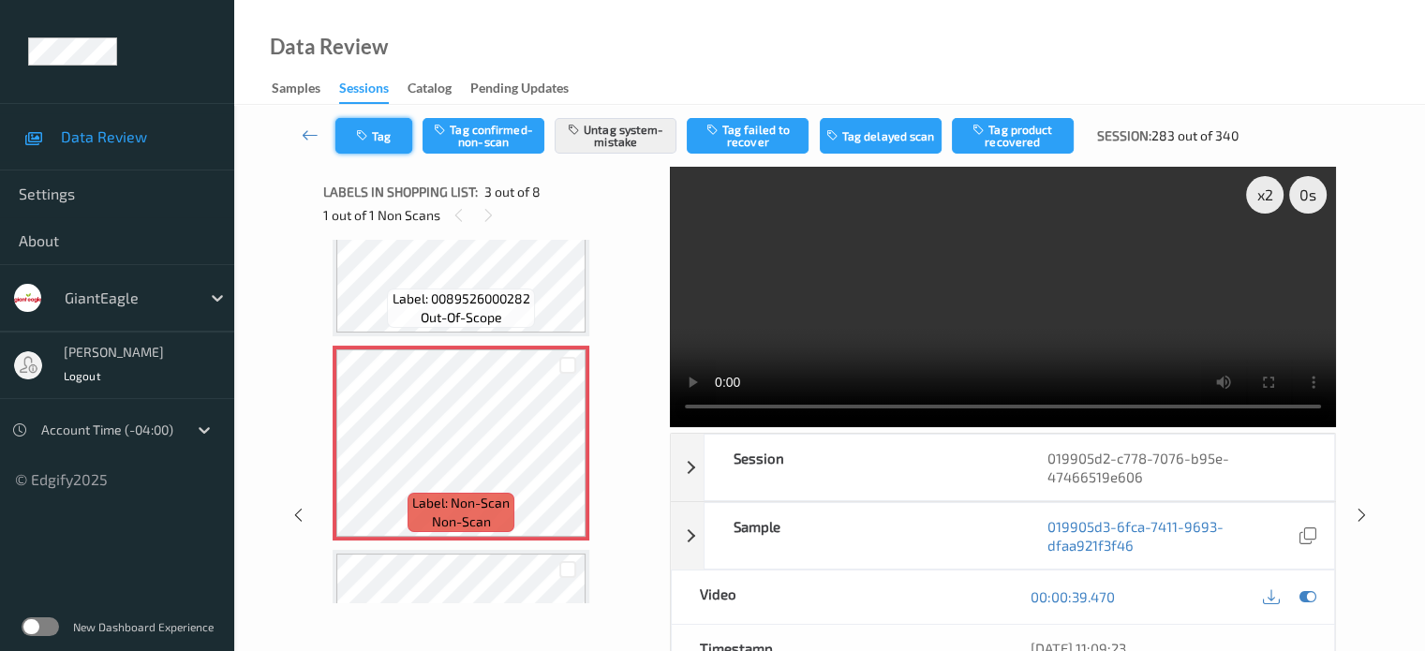
click at [365, 140] on icon "button" at bounding box center [364, 135] width 16 height 13
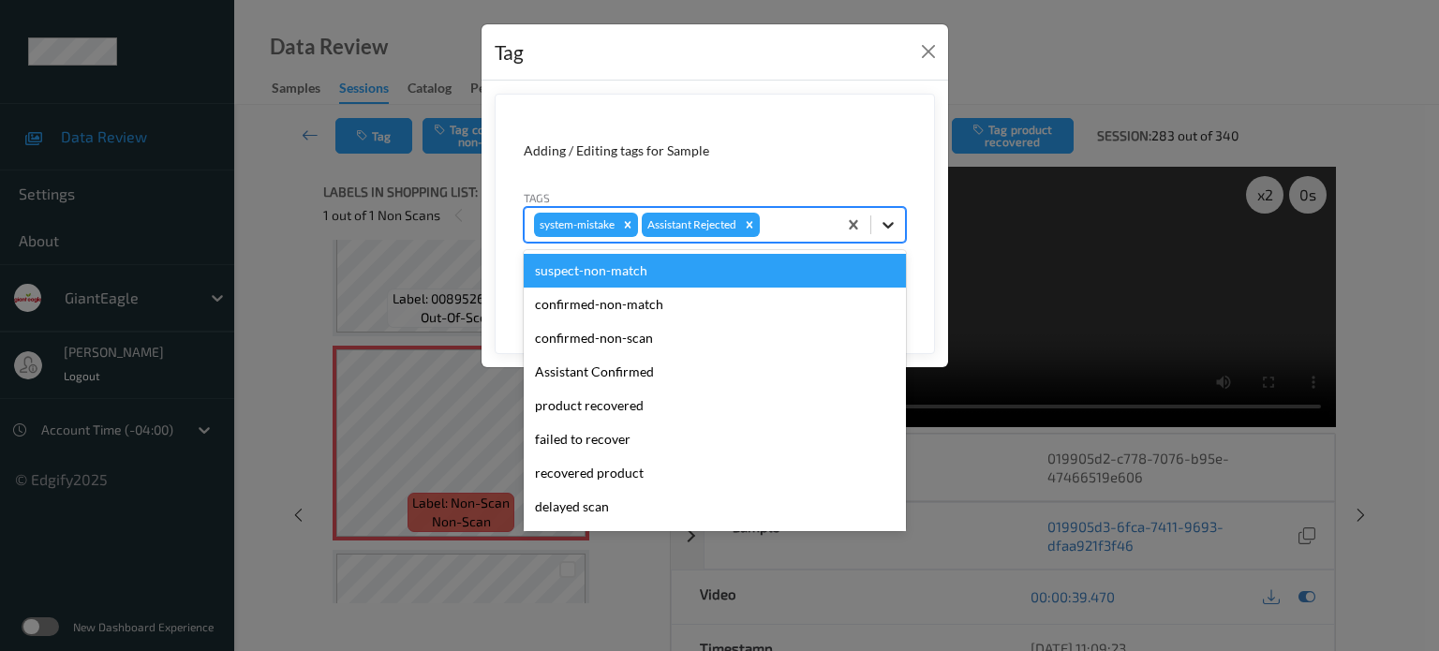
click at [889, 224] on icon at bounding box center [888, 224] width 19 height 19
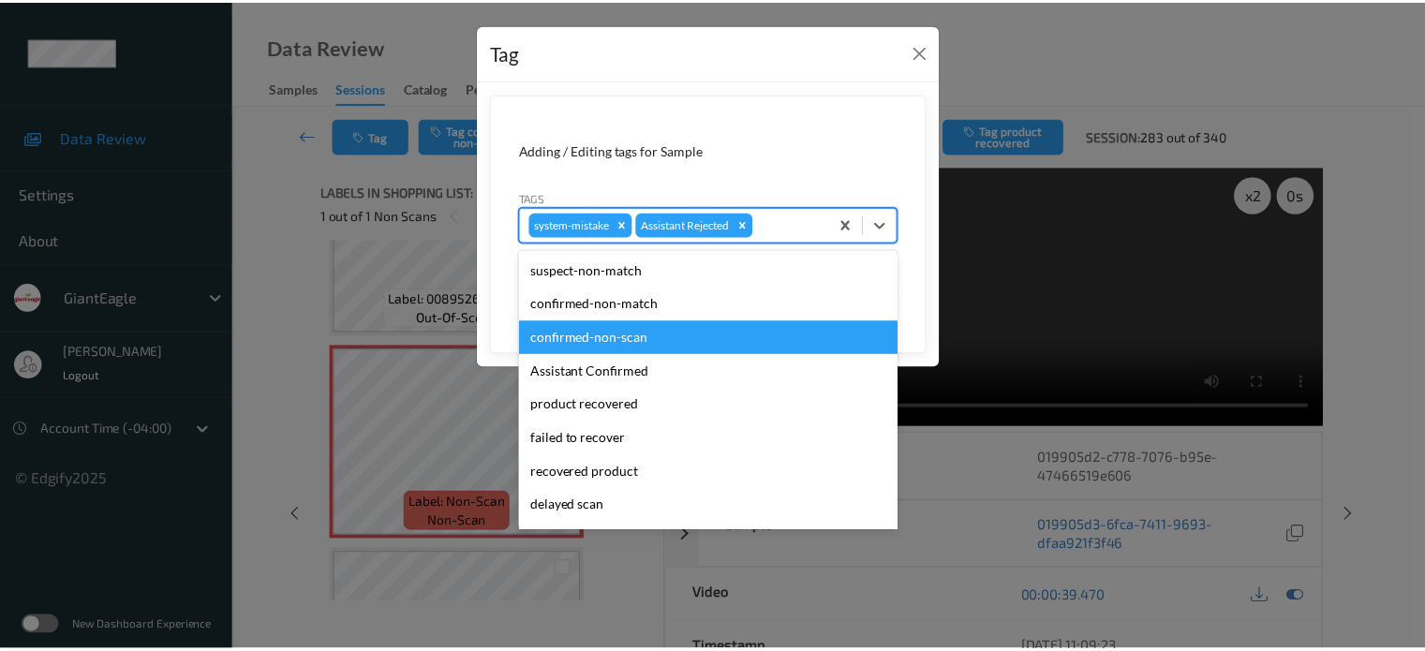
scroll to position [155, 0]
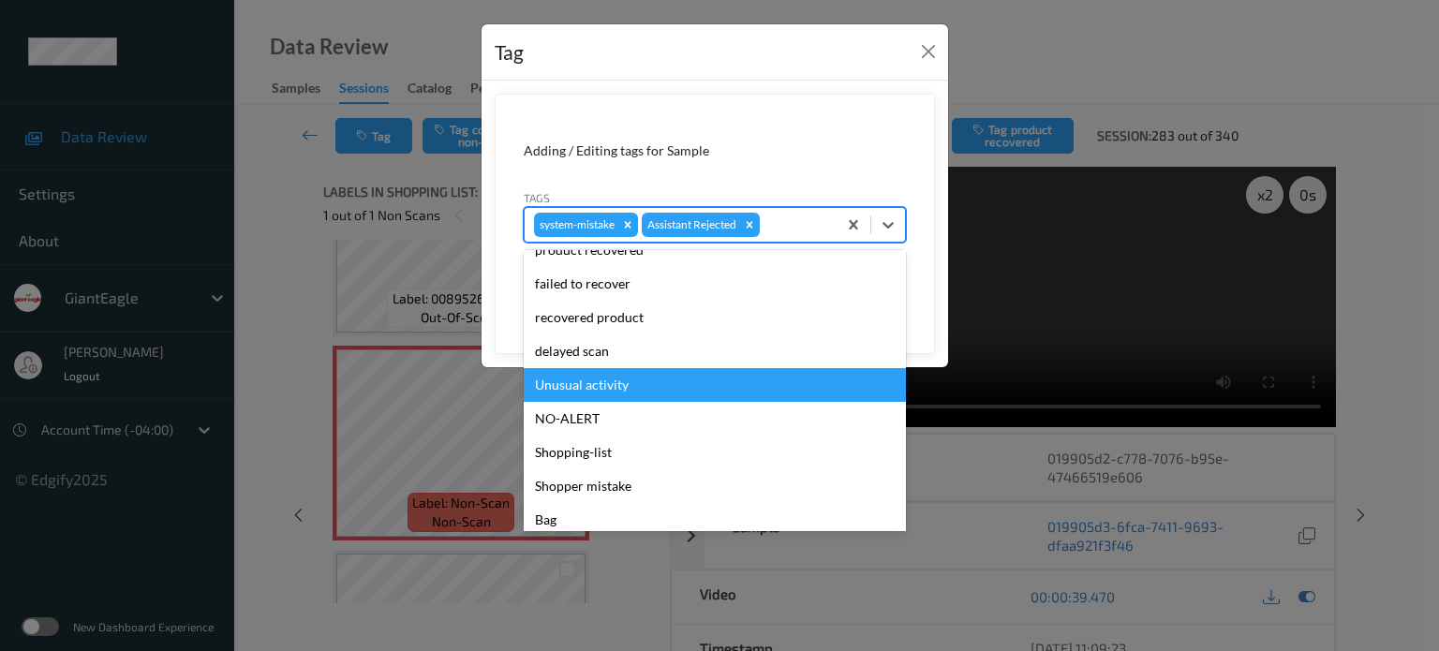
click at [588, 389] on div "Unusual activity" at bounding box center [715, 385] width 382 height 34
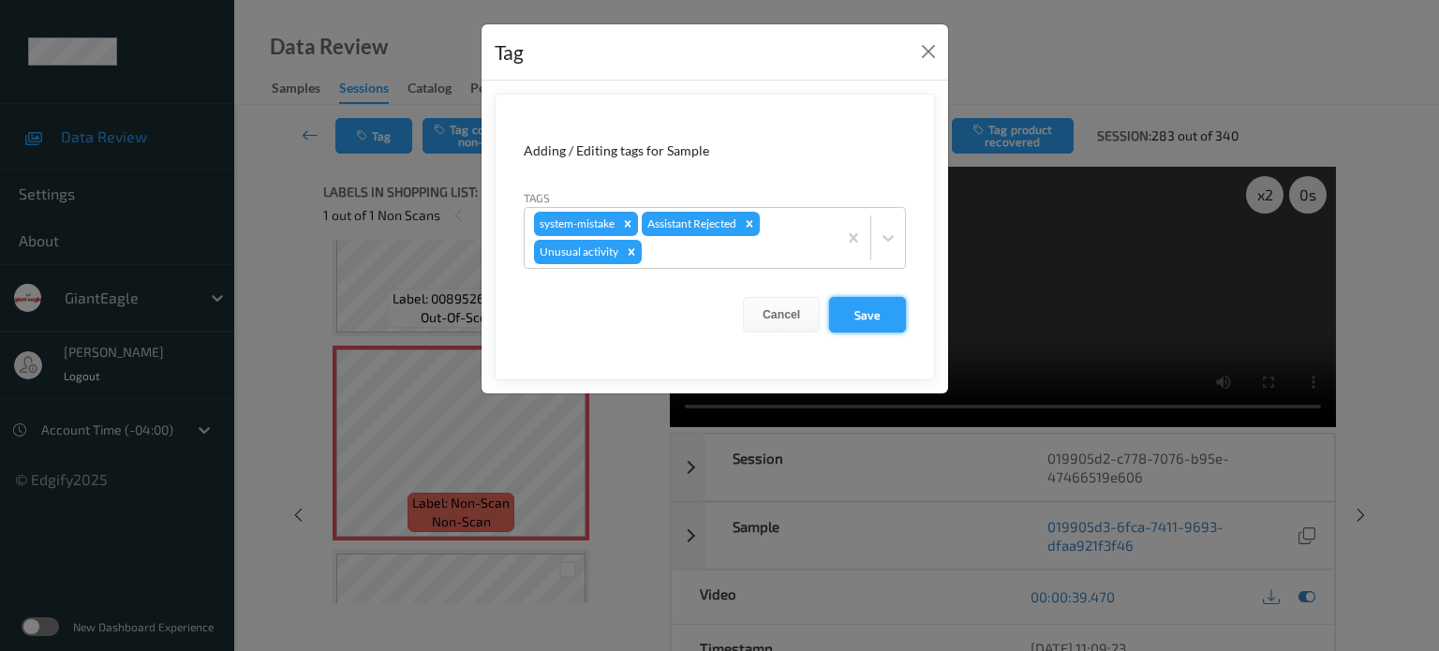
click at [886, 320] on button "Save" at bounding box center [867, 315] width 77 height 36
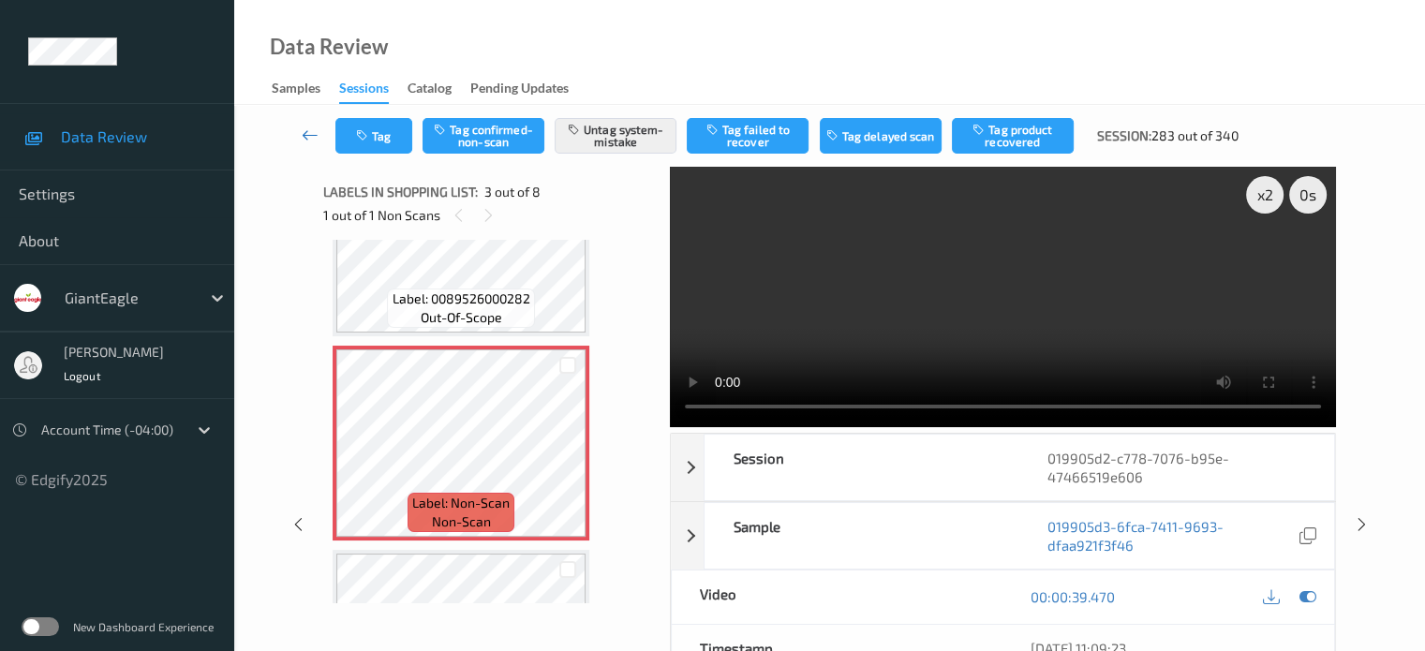
click at [309, 131] on icon at bounding box center [310, 135] width 17 height 19
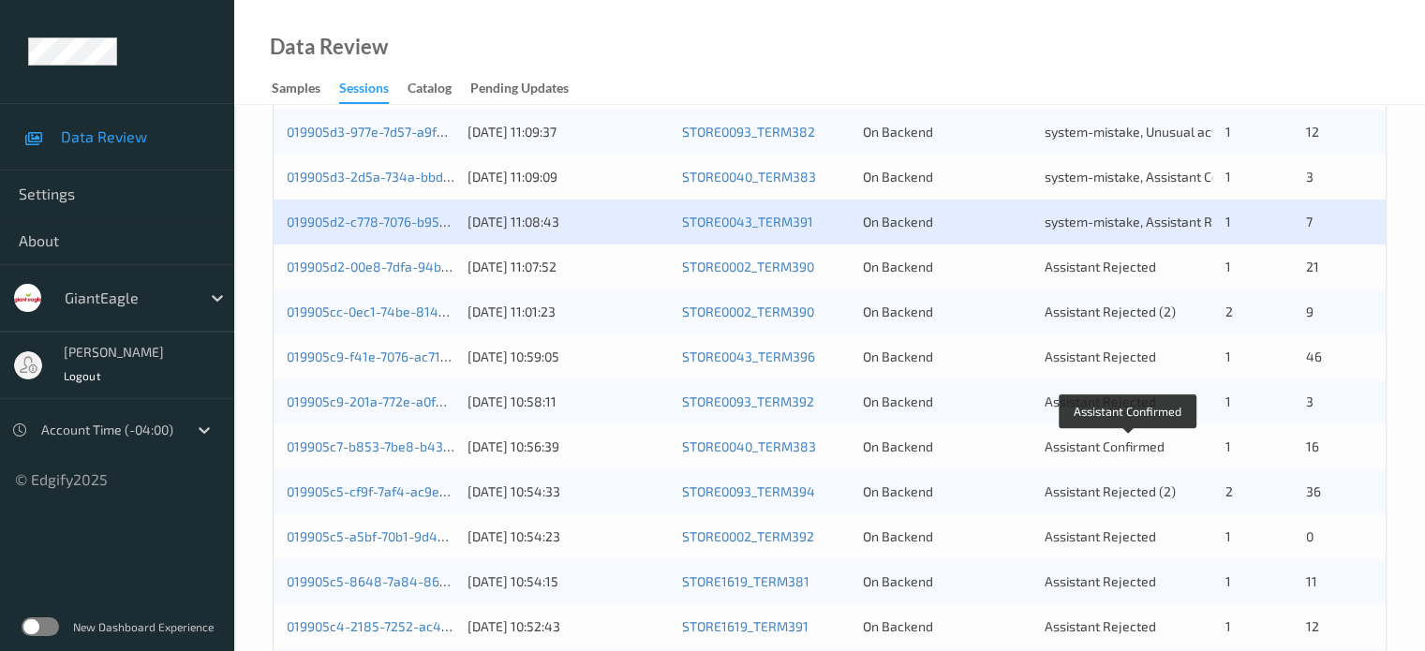
scroll to position [437, 0]
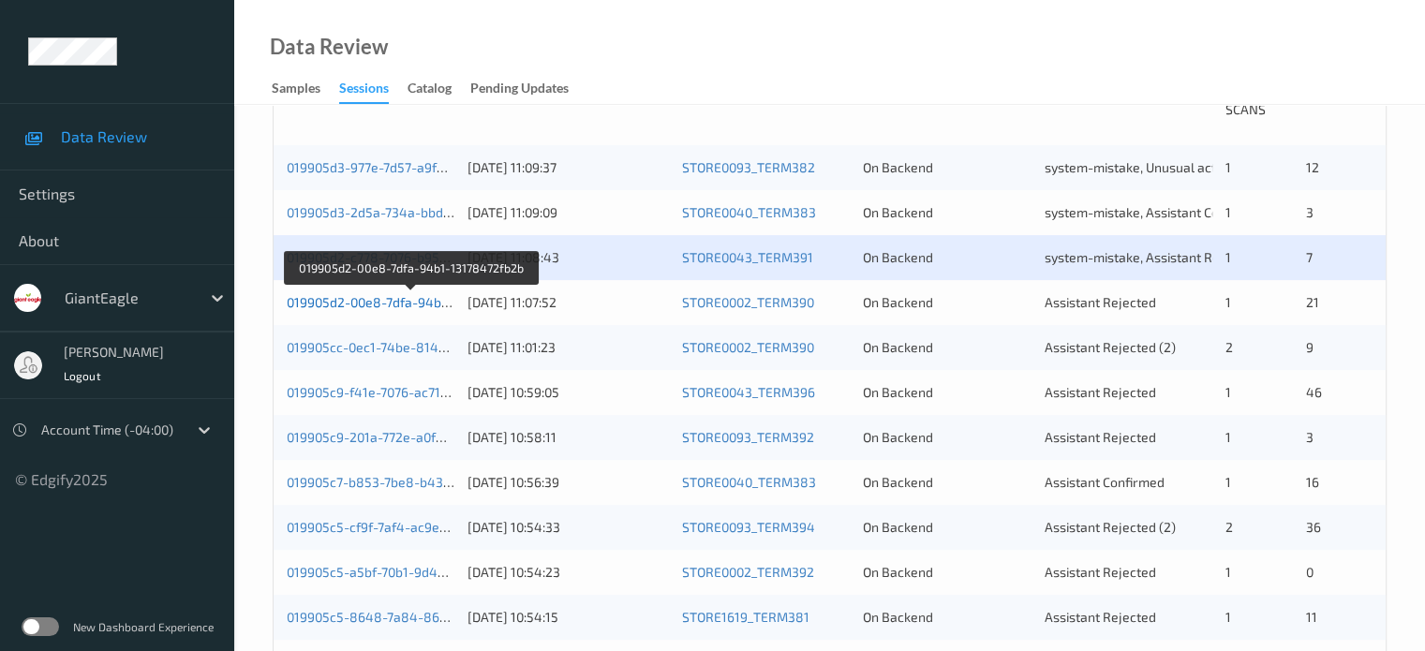
click at [344, 299] on link "019905d2-00e8-7dfa-94b1-13178472fb2b" at bounding box center [411, 302] width 249 height 16
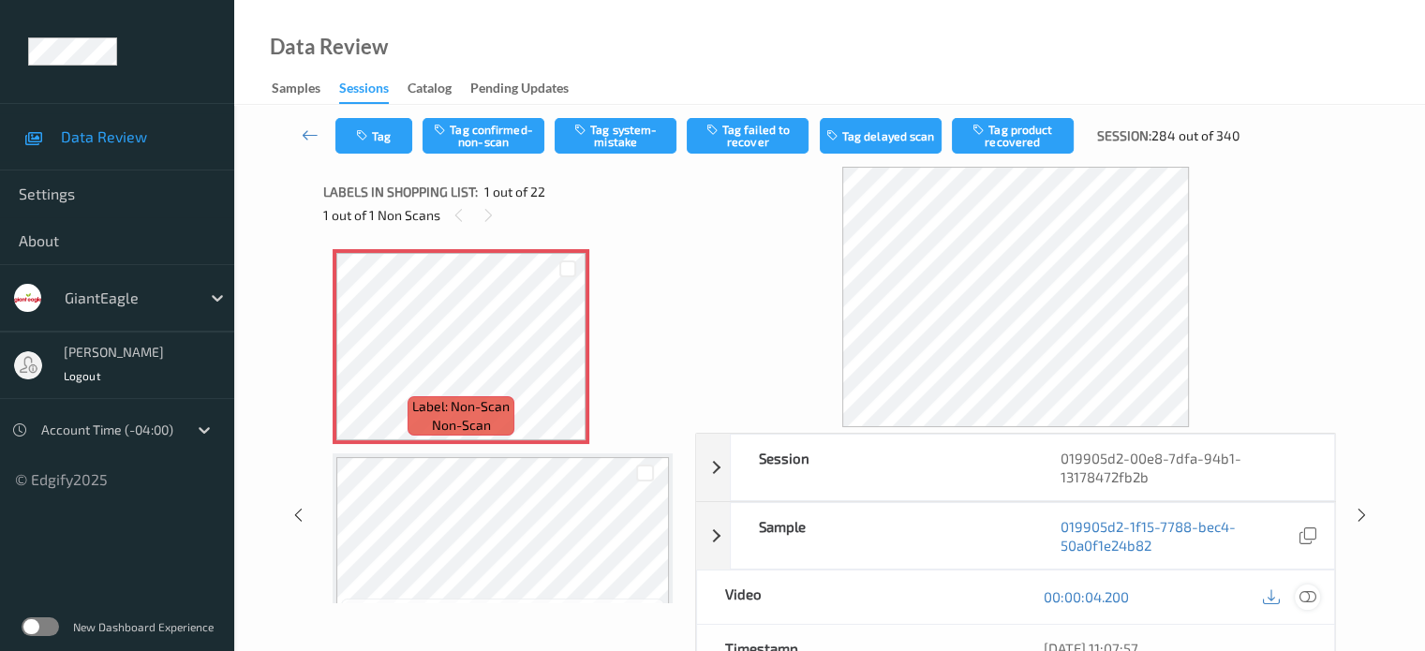
click at [1298, 595] on icon at bounding box center [1306, 596] width 17 height 17
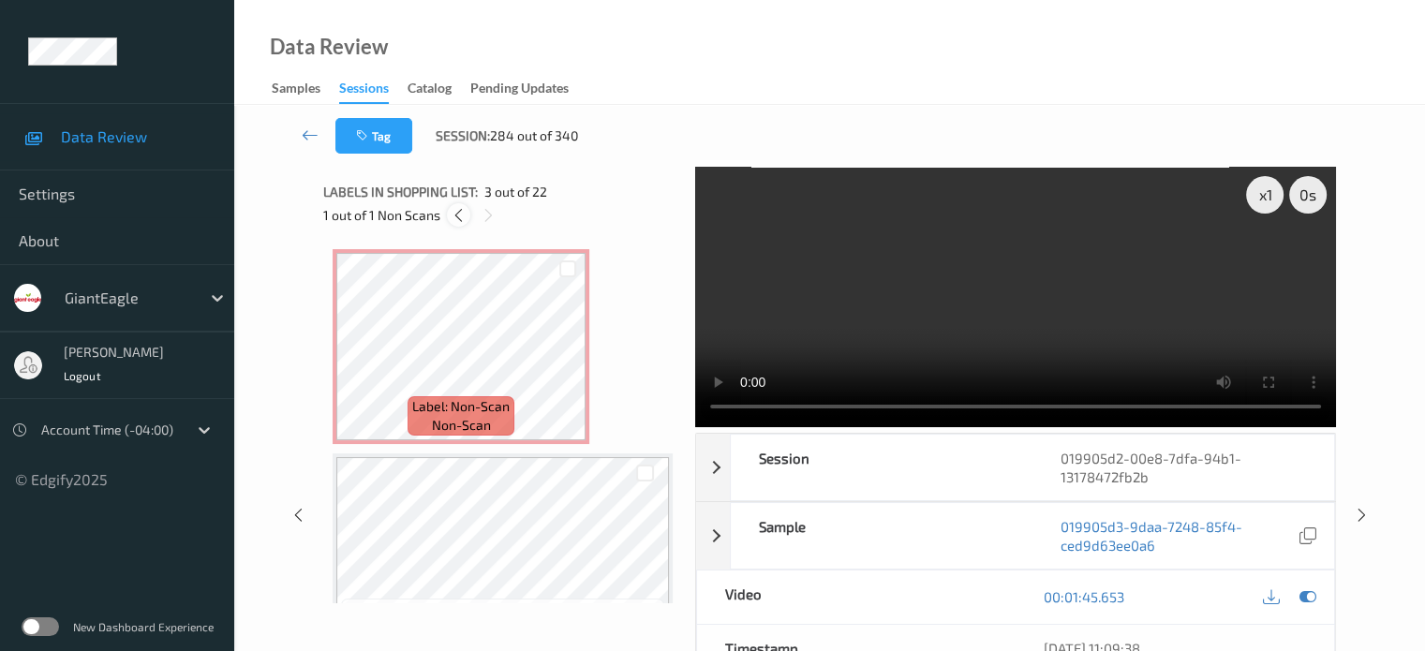
click at [454, 224] on div at bounding box center [458, 214] width 23 height 23
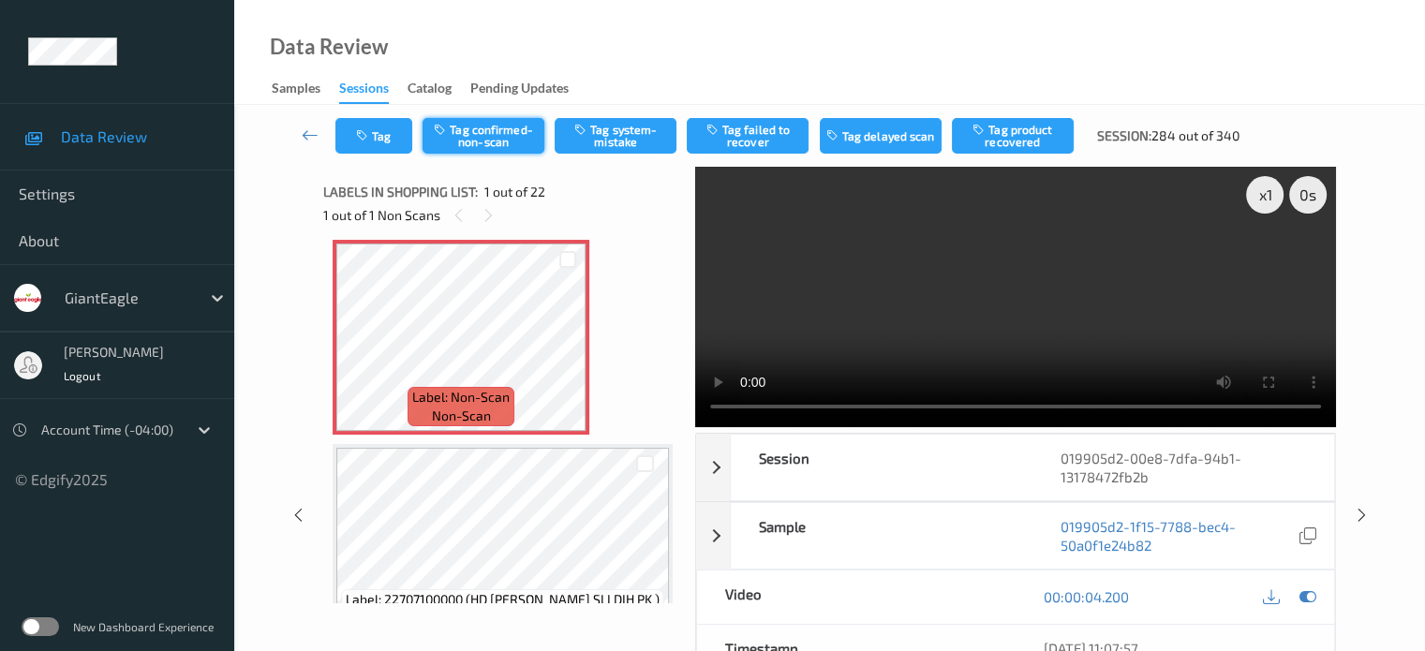
click at [485, 141] on button "Tag confirmed-non-scan" at bounding box center [483, 136] width 122 height 36
click at [754, 138] on button "Tag failed to recover" at bounding box center [748, 136] width 122 height 36
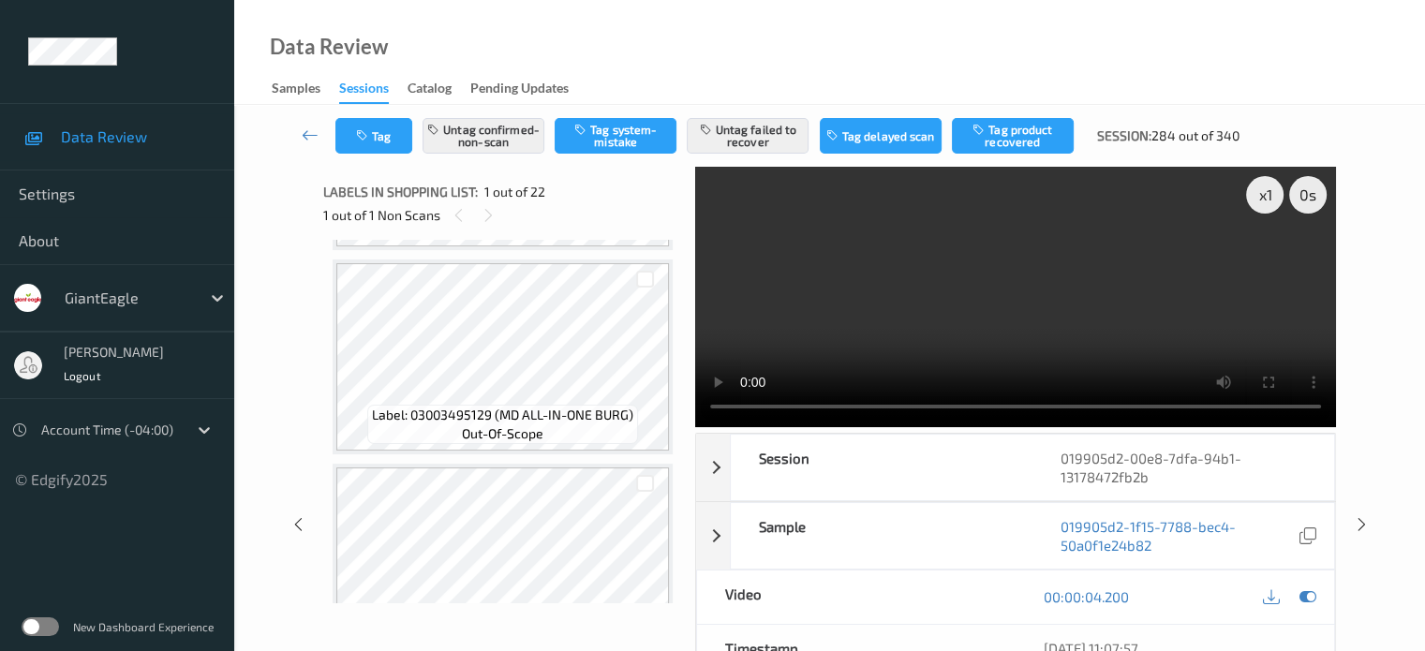
scroll to position [946, 0]
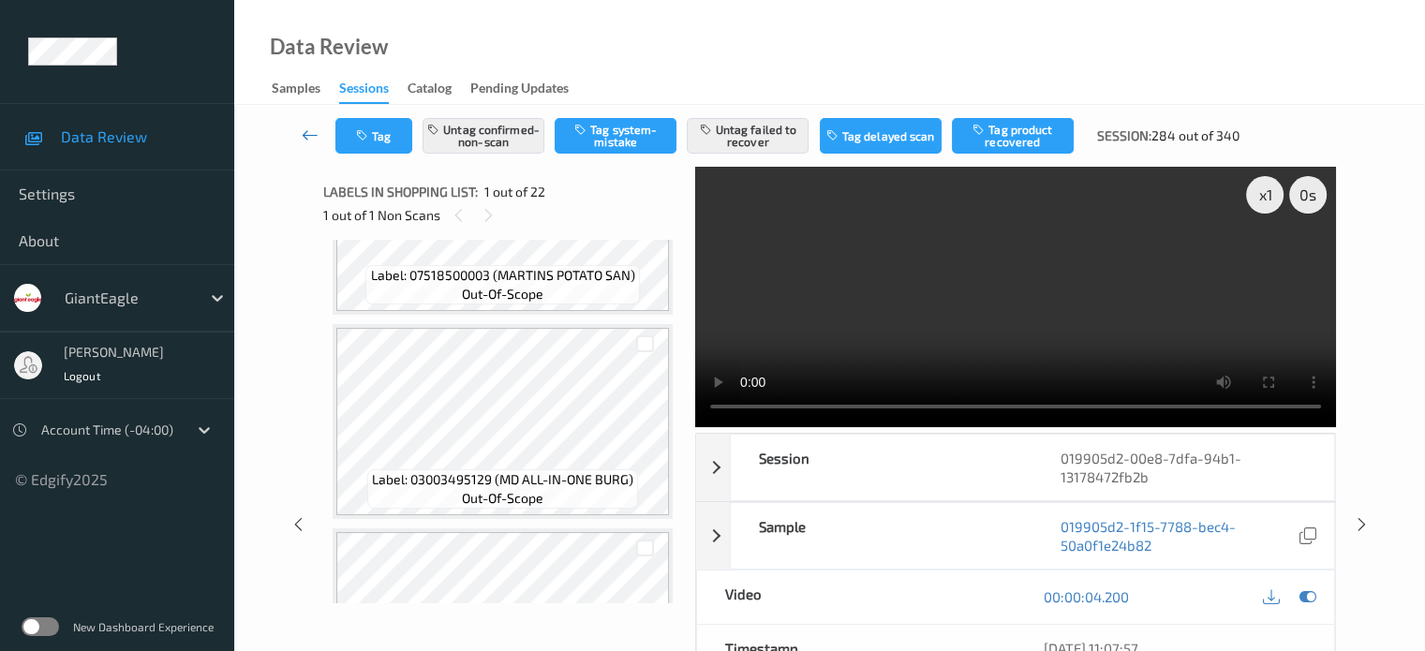
click at [307, 134] on icon at bounding box center [310, 135] width 17 height 19
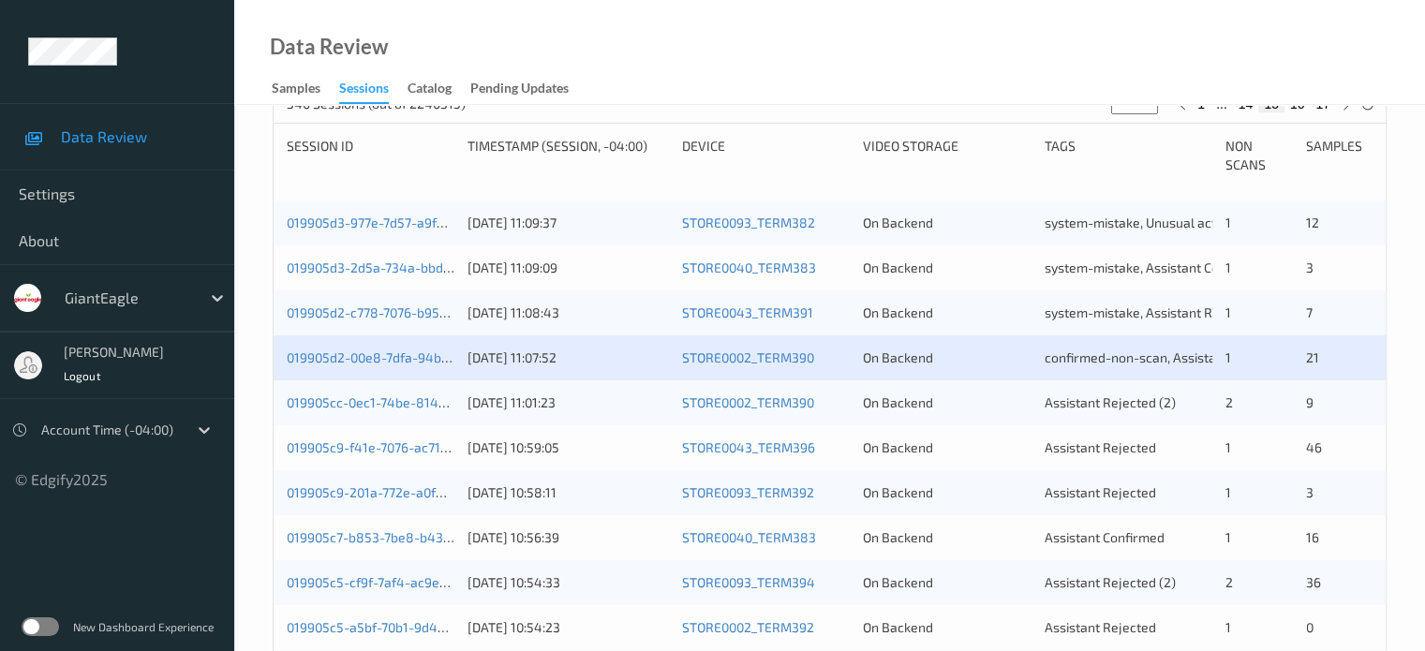
scroll to position [468, 0]
